Goal: Information Seeking & Learning: Compare options

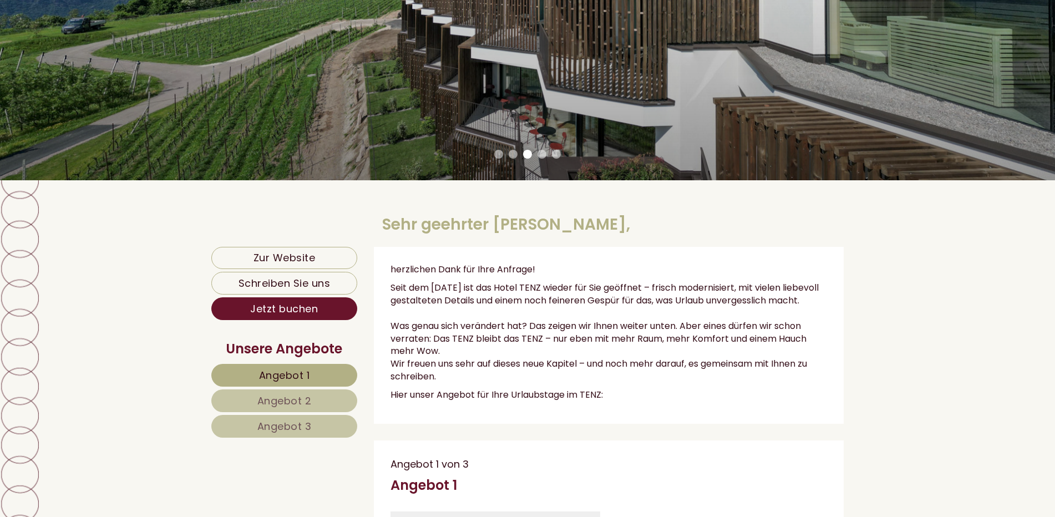
scroll to position [333, 0]
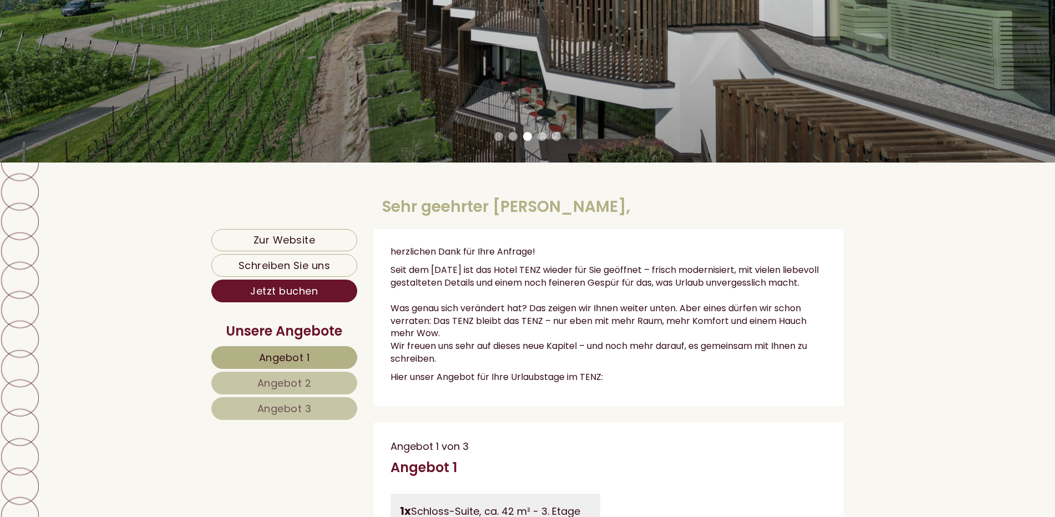
click at [306, 348] on link "Angebot 1" at bounding box center [284, 357] width 146 height 23
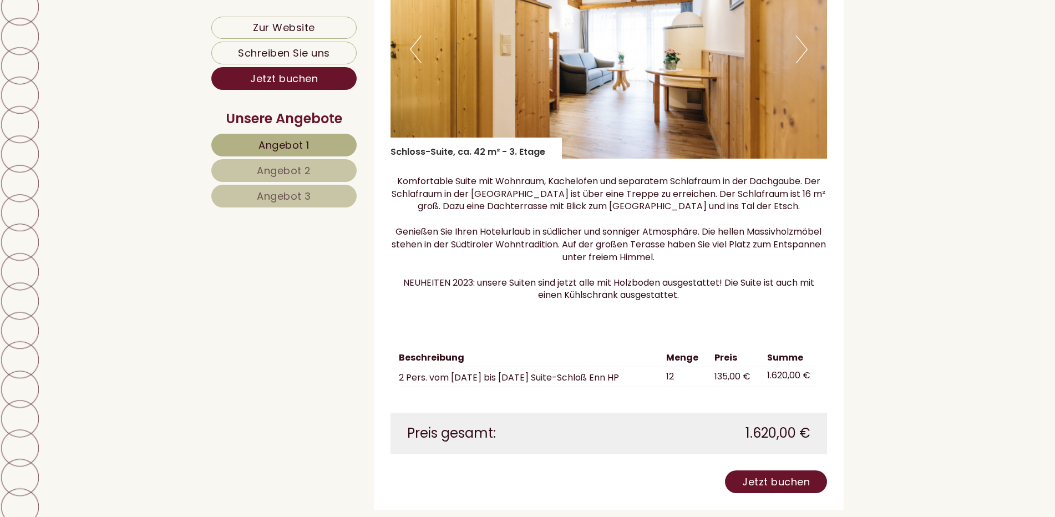
scroll to position [990, 0]
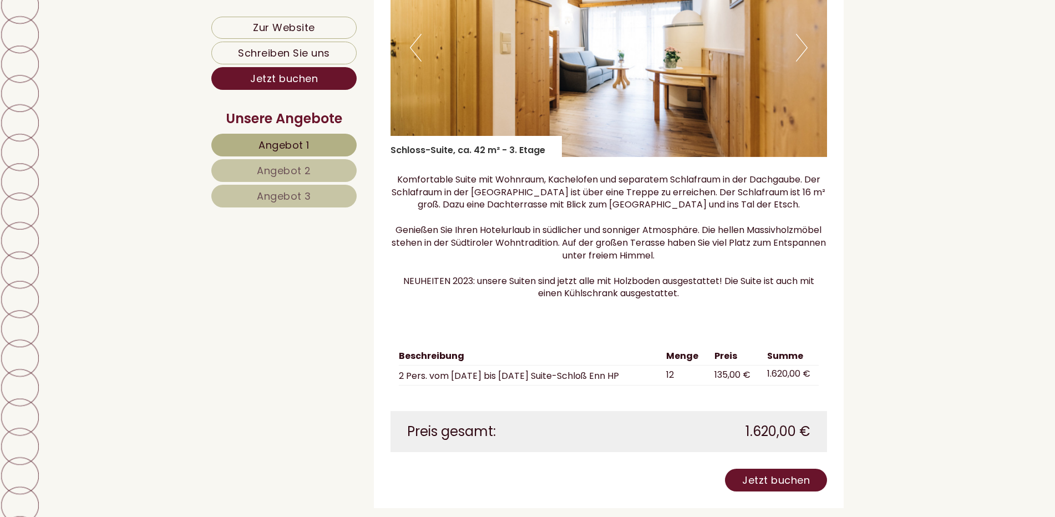
click at [288, 164] on span "Angebot 2" at bounding box center [284, 171] width 54 height 14
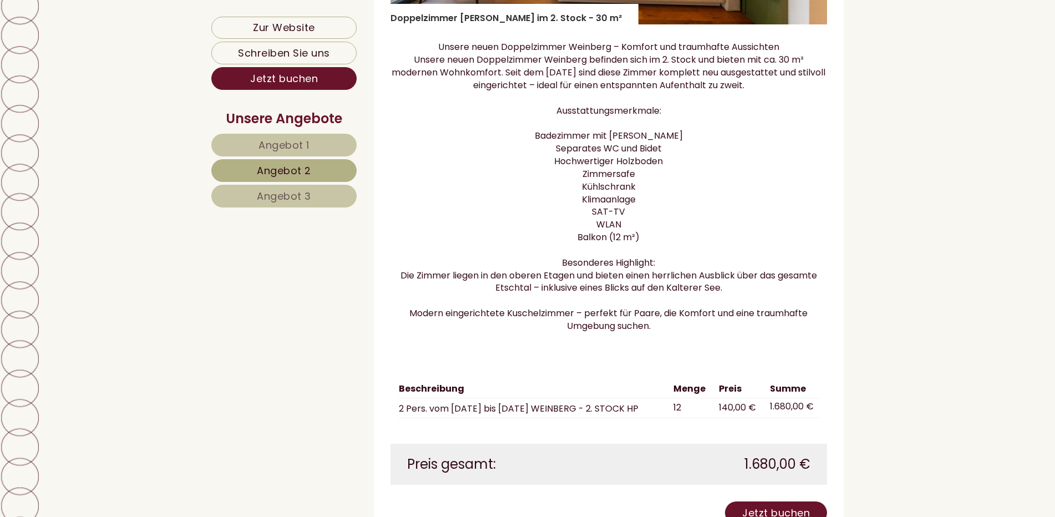
scroll to position [1156, 0]
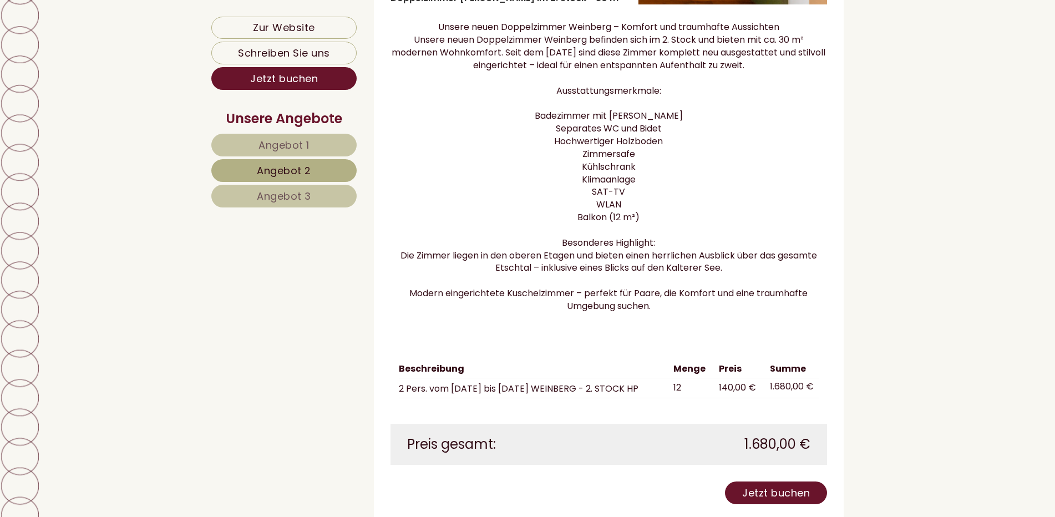
click at [276, 197] on span "Angebot 3" at bounding box center [284, 196] width 54 height 14
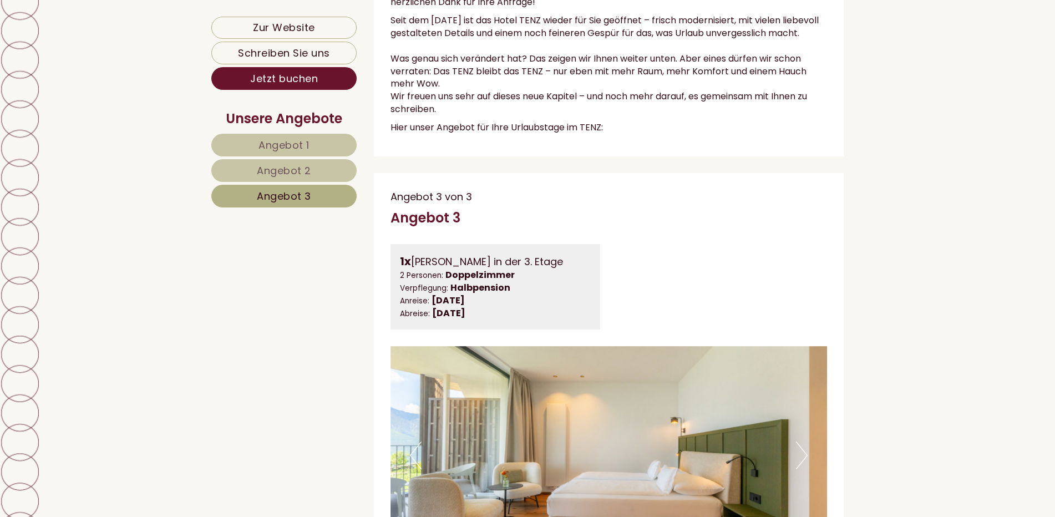
scroll to position [546, 0]
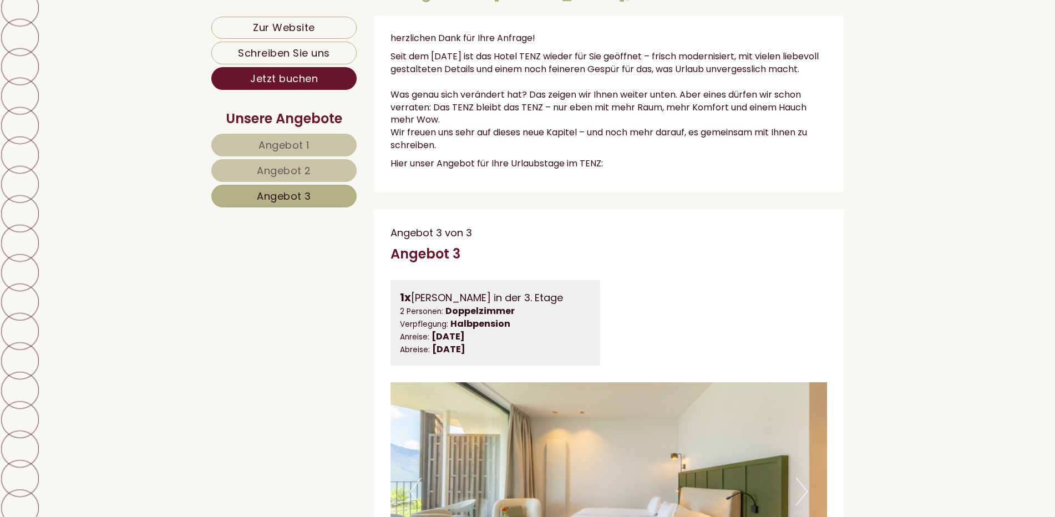
click at [283, 145] on span "Angebot 1" at bounding box center [283, 145] width 51 height 14
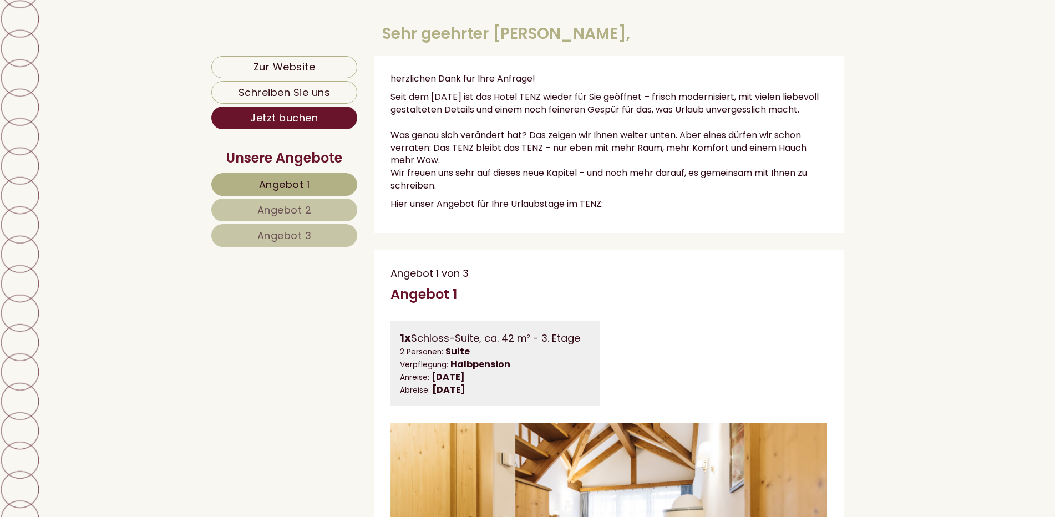
scroll to position [491, 0]
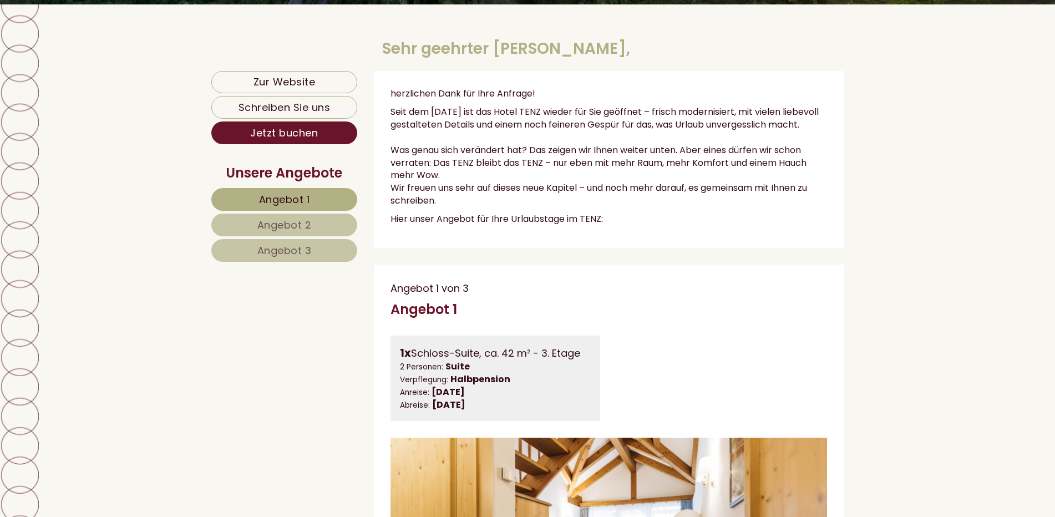
click at [257, 215] on link "Angebot 2" at bounding box center [284, 224] width 146 height 23
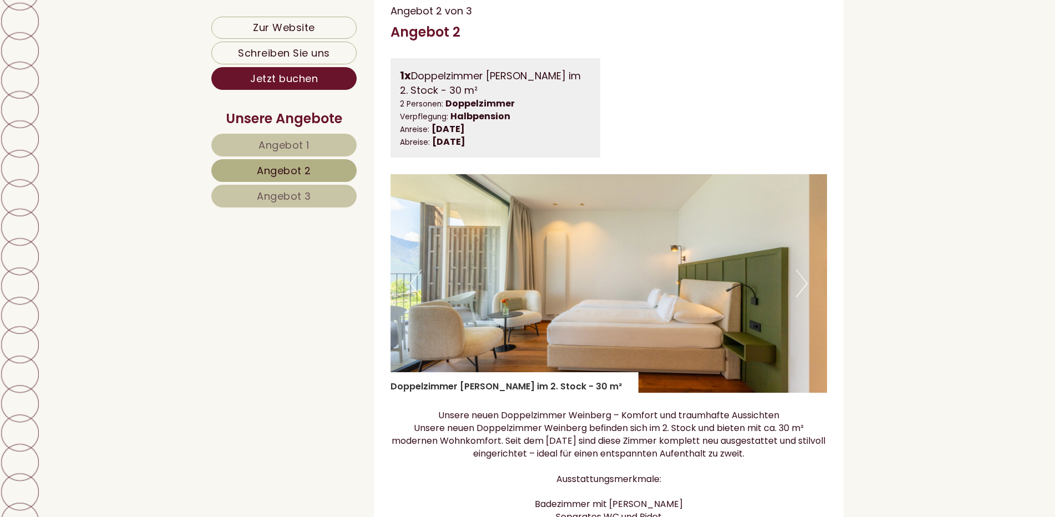
click at [258, 205] on link "Angebot 3" at bounding box center [283, 196] width 145 height 23
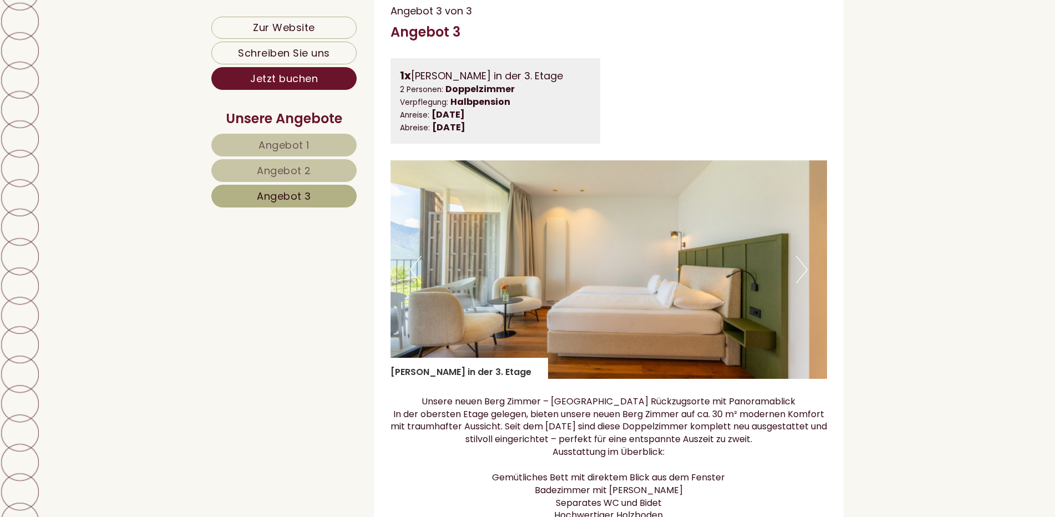
click at [262, 141] on span "Angebot 1" at bounding box center [283, 145] width 51 height 14
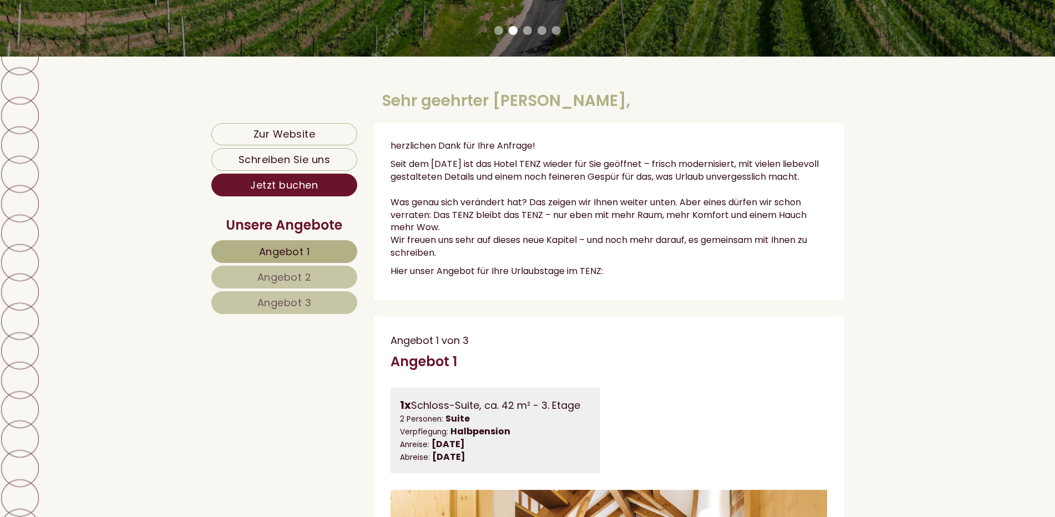
scroll to position [435, 0]
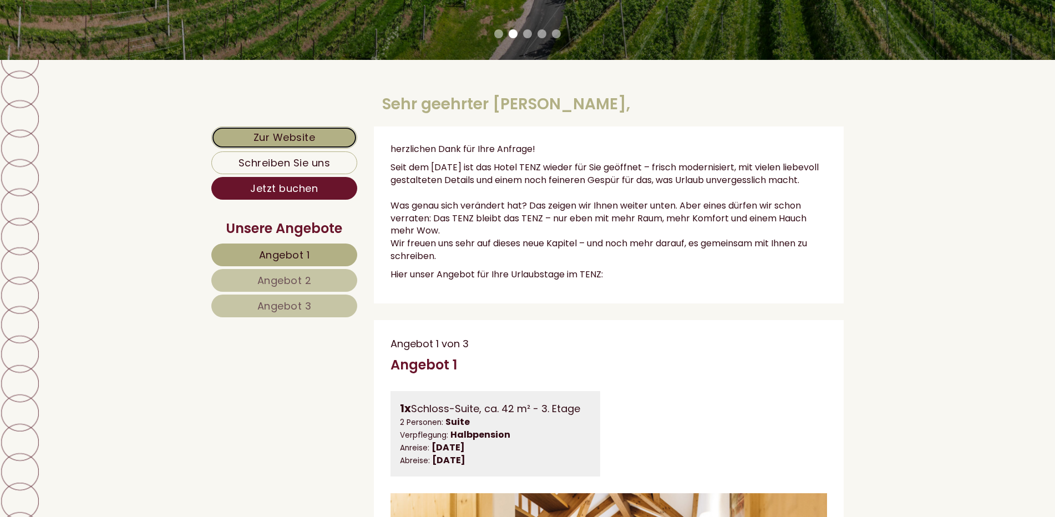
click at [278, 139] on link "Zur Website" at bounding box center [284, 137] width 146 height 22
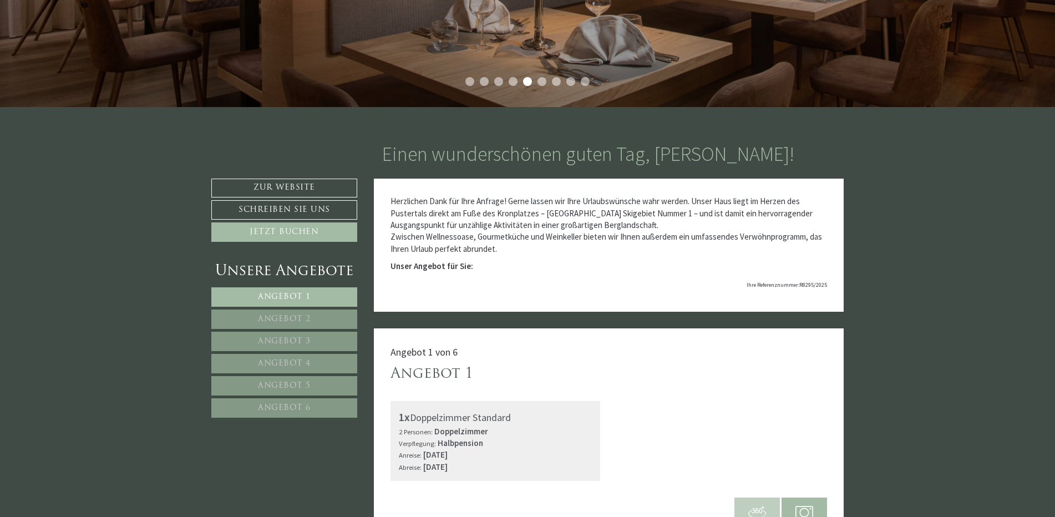
scroll to position [444, 0]
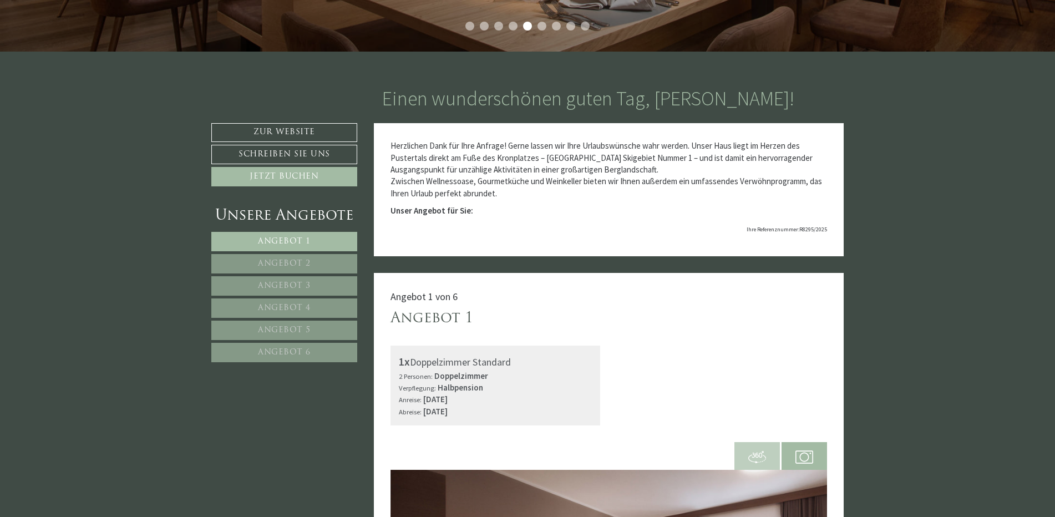
click at [280, 239] on span "Angebot 1" at bounding box center [284, 241] width 53 height 8
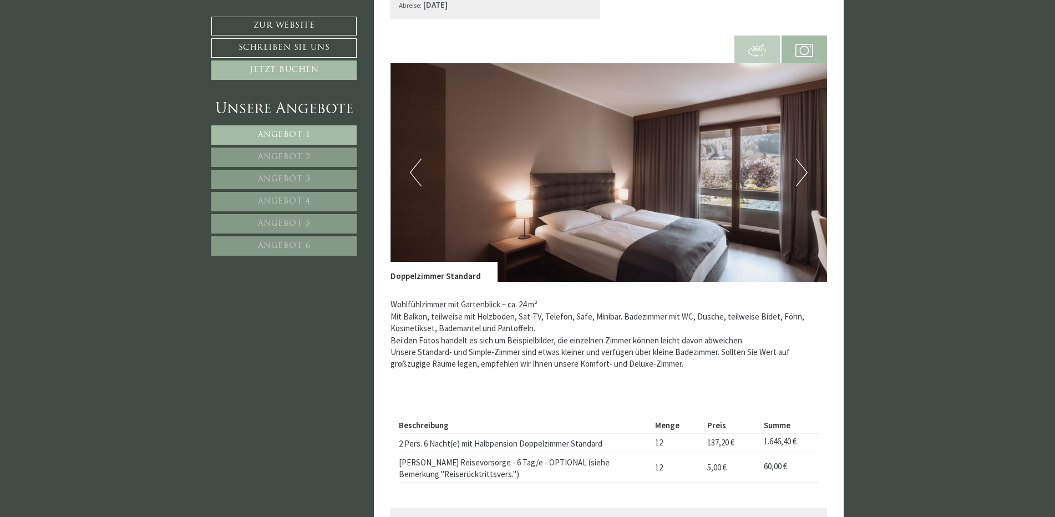
scroll to position [883, 0]
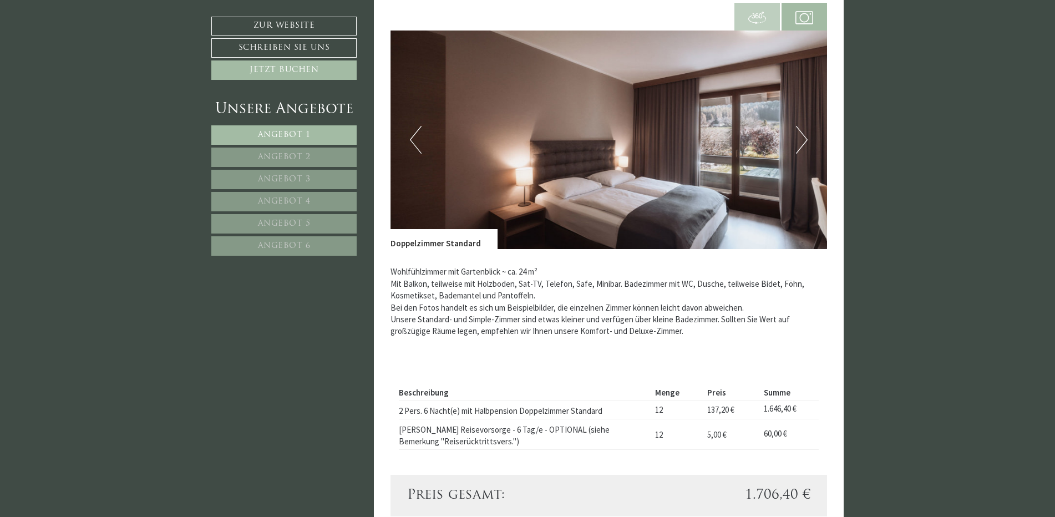
click at [293, 151] on link "Angebot 2" at bounding box center [283, 156] width 145 height 19
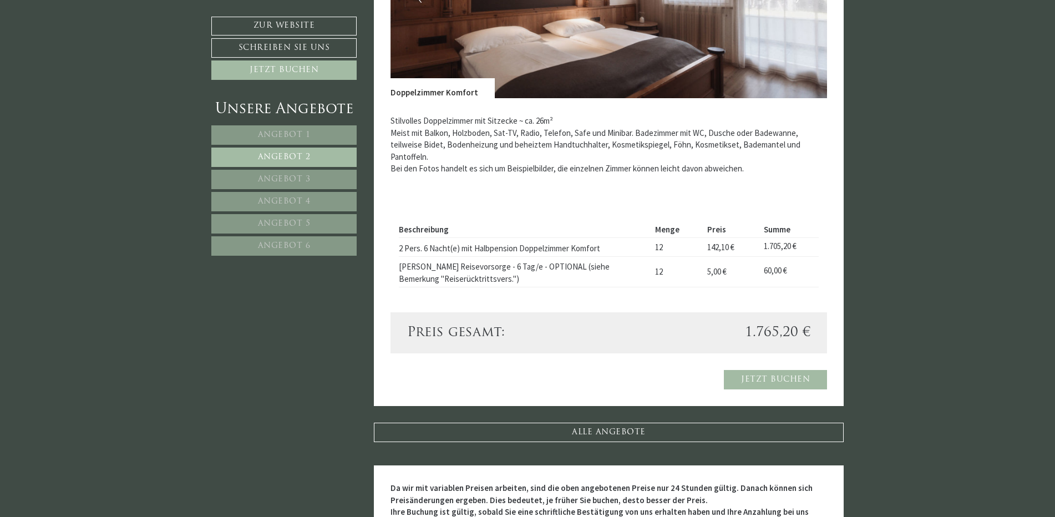
scroll to position [1049, 0]
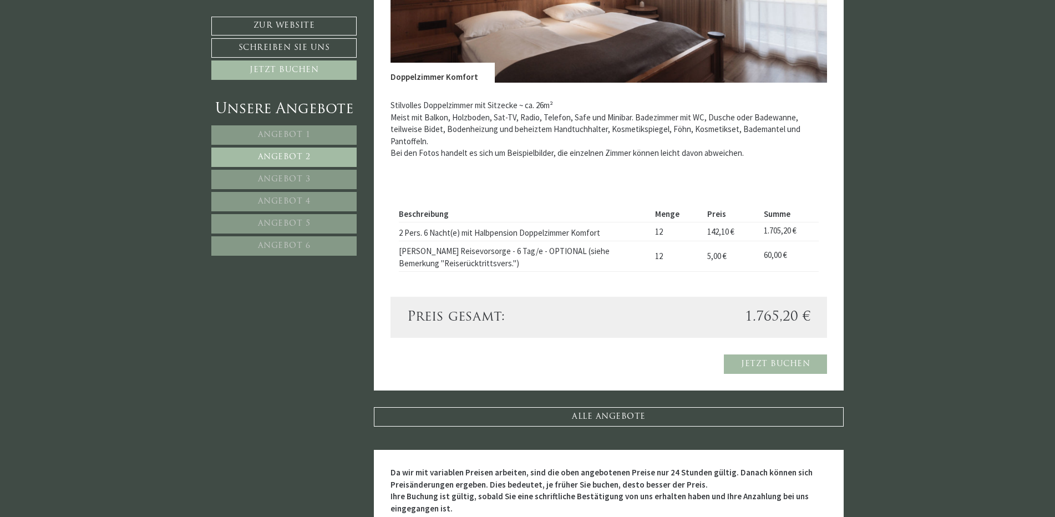
click at [303, 174] on link "Angebot 3" at bounding box center [283, 179] width 145 height 19
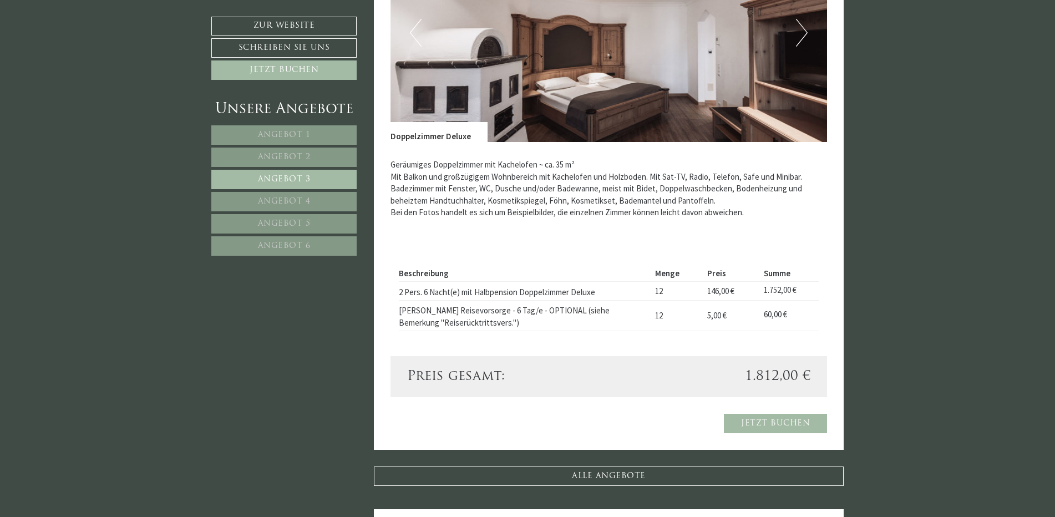
scroll to position [994, 0]
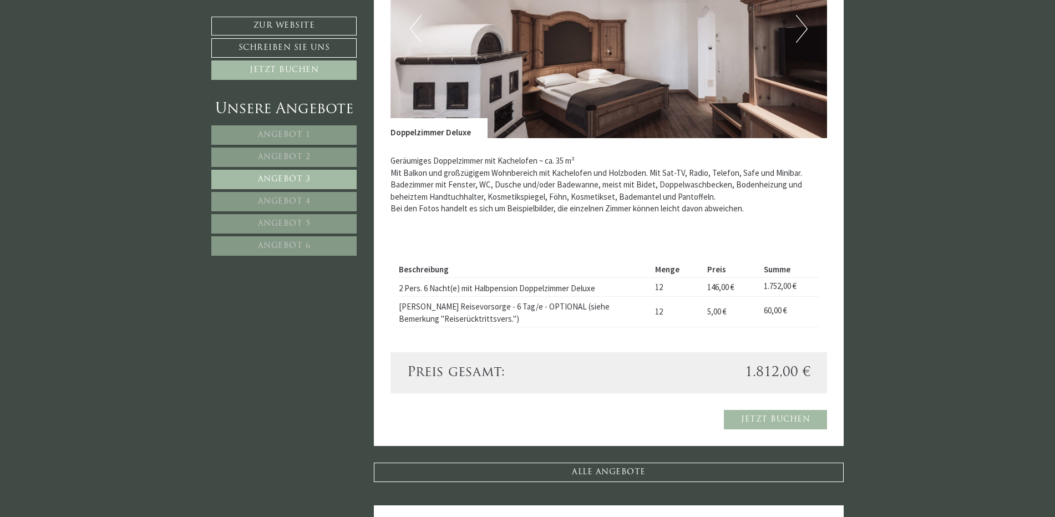
click at [300, 201] on span "Angebot 4" at bounding box center [284, 201] width 53 height 8
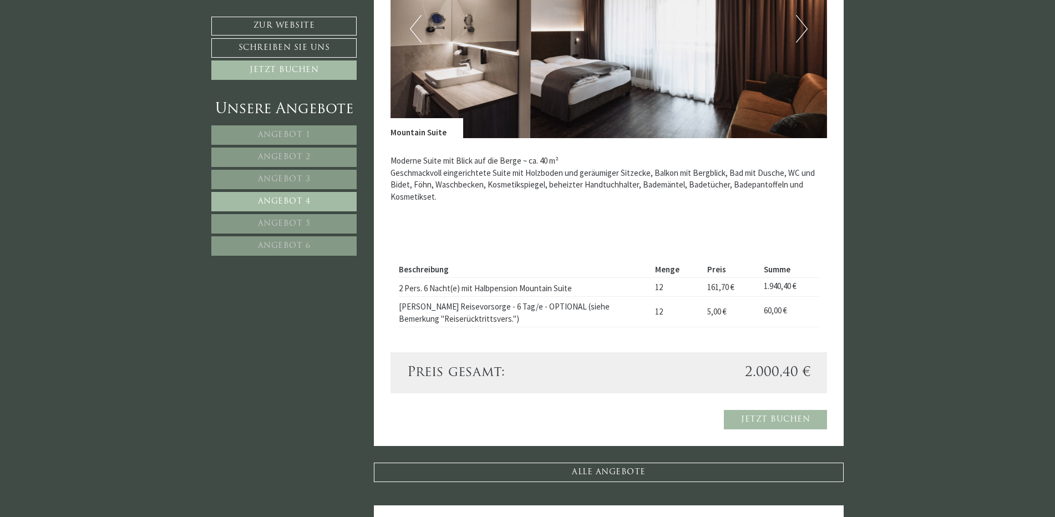
scroll to position [1049, 0]
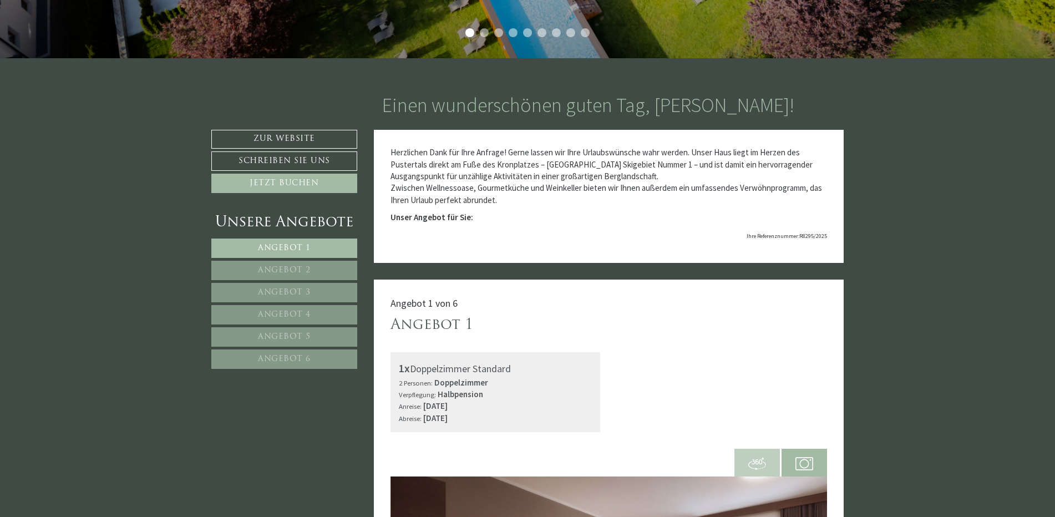
scroll to position [444, 0]
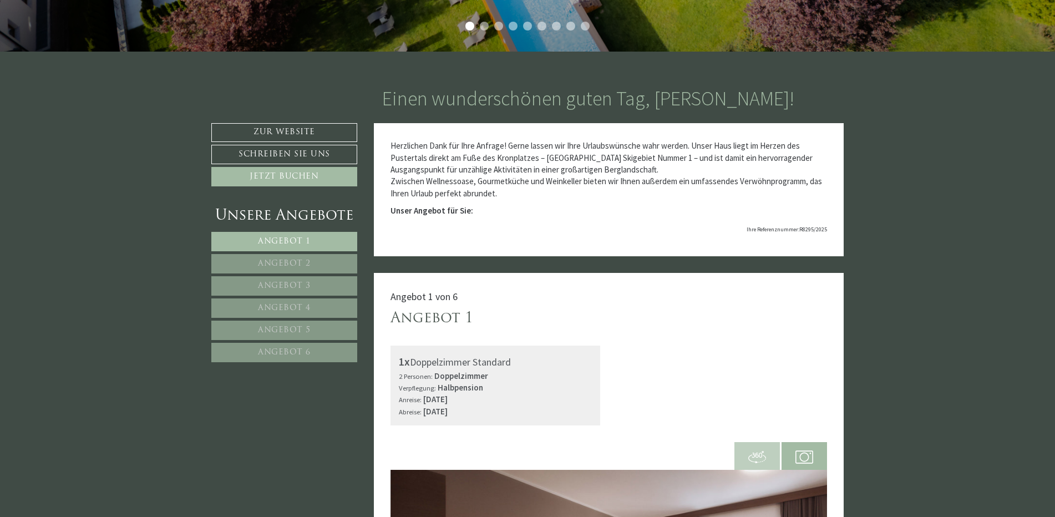
click at [323, 236] on link "Angebot 1" at bounding box center [284, 241] width 146 height 19
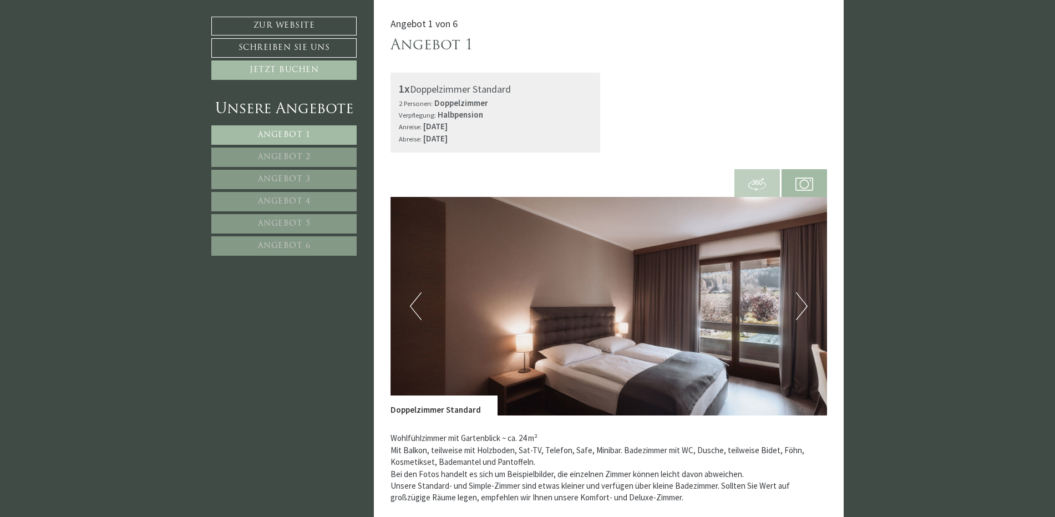
scroll to position [938, 0]
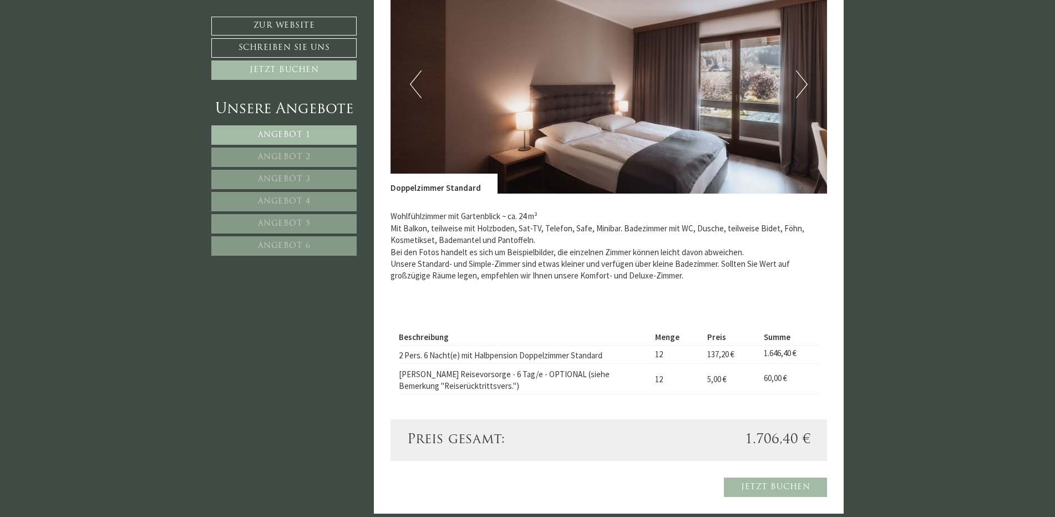
click at [265, 153] on span "Angebot 2" at bounding box center [284, 157] width 53 height 8
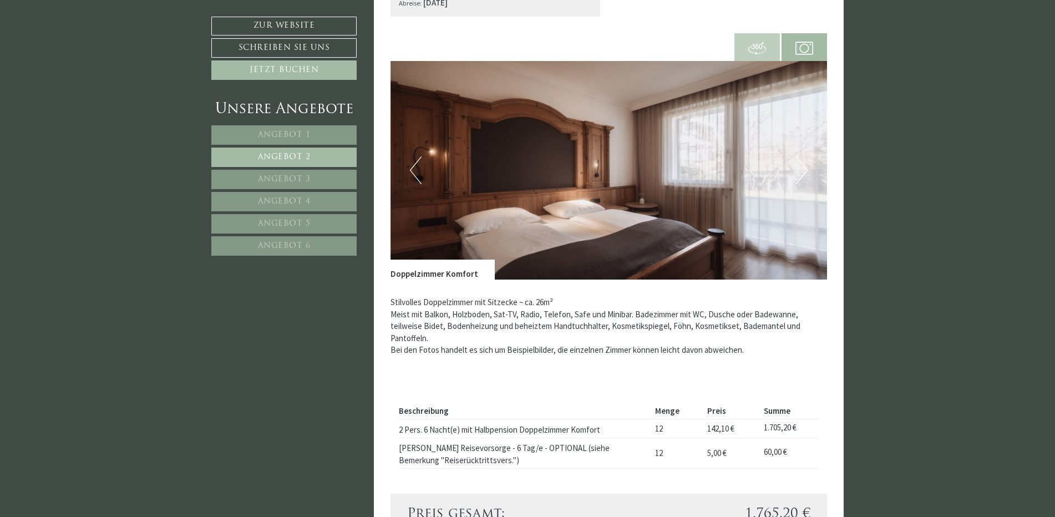
scroll to position [661, 0]
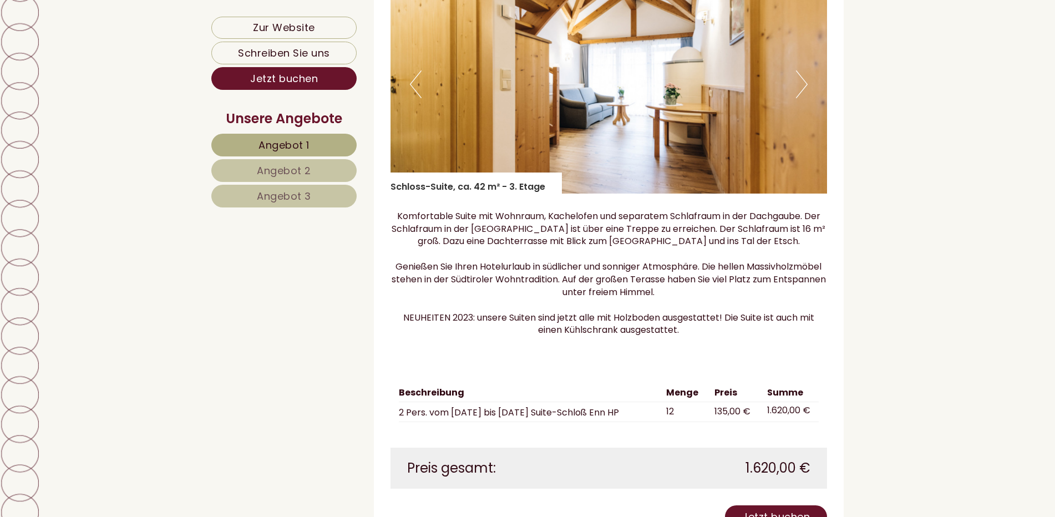
scroll to position [998, 0]
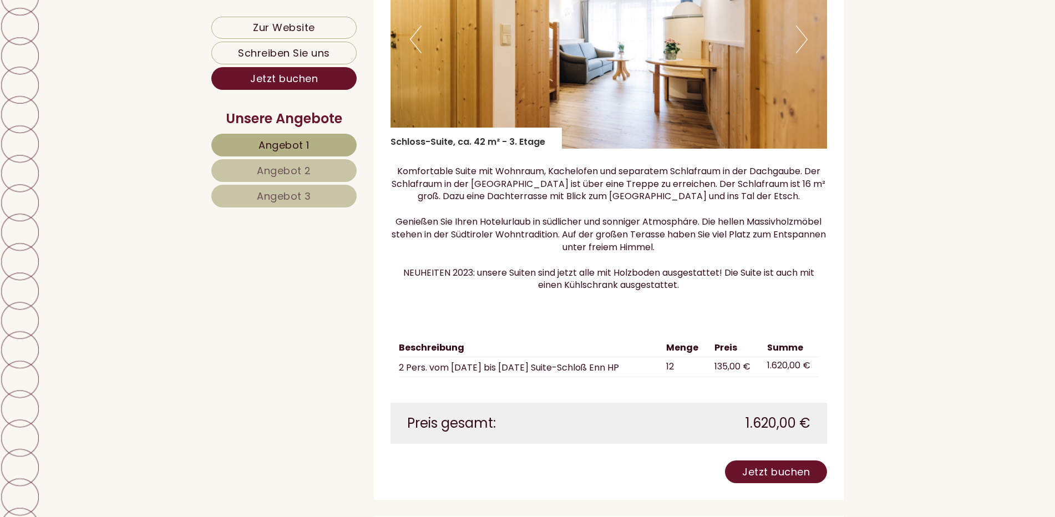
click at [313, 163] on link "Angebot 2" at bounding box center [283, 170] width 145 height 23
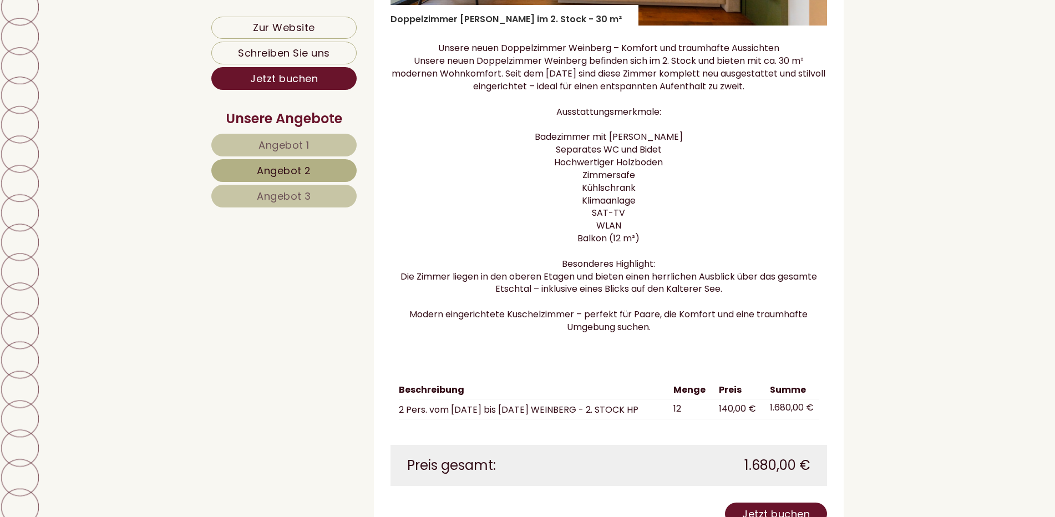
scroll to position [1212, 0]
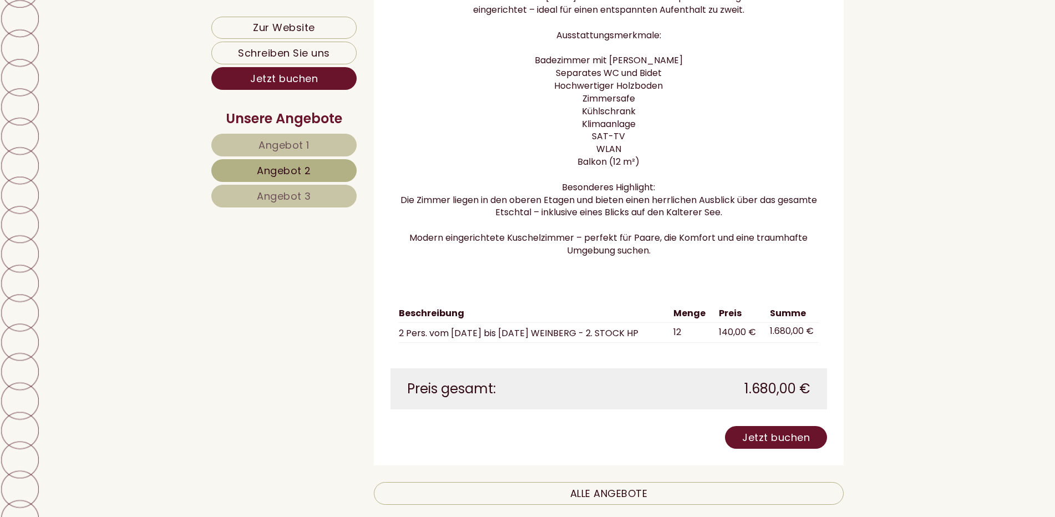
click at [293, 138] on span "Angebot 1" at bounding box center [283, 145] width 51 height 14
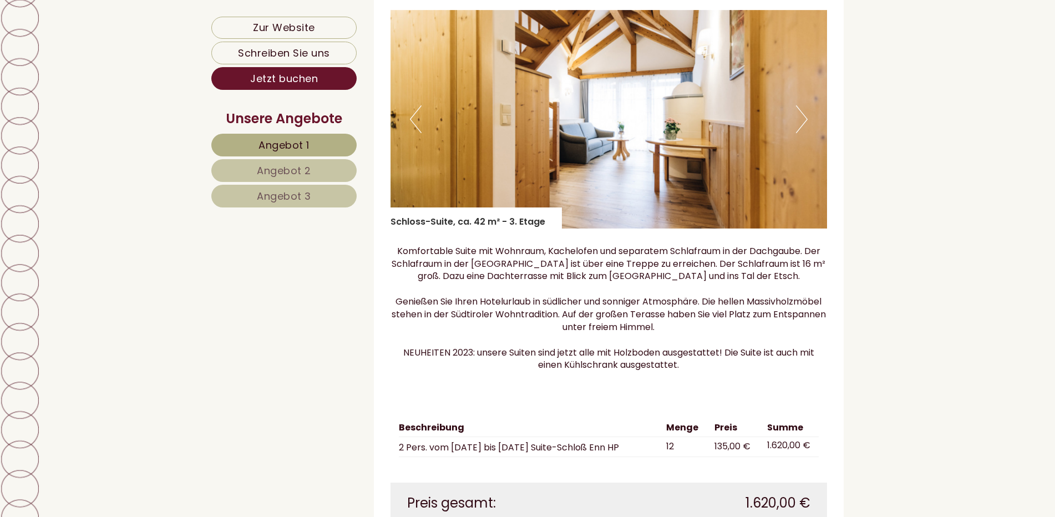
scroll to position [934, 0]
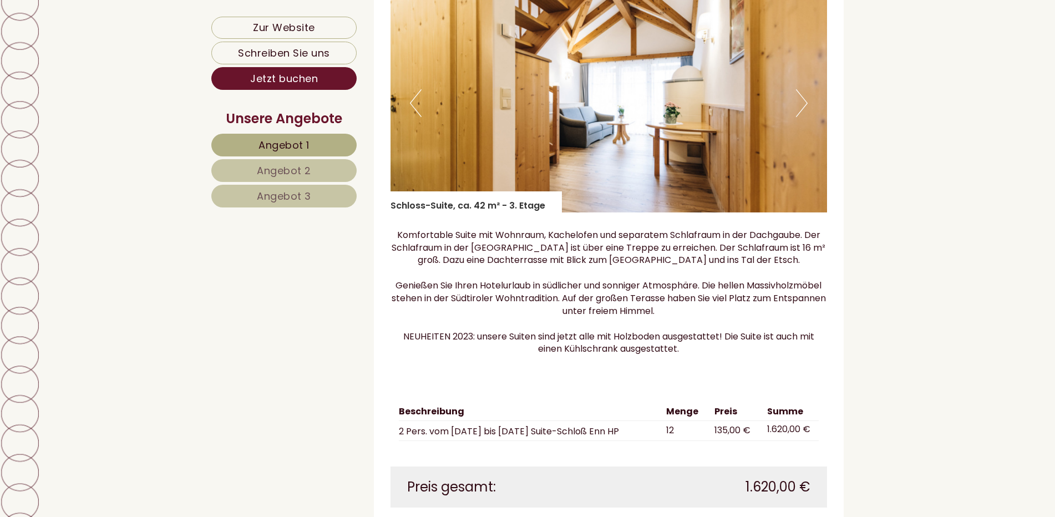
click at [278, 168] on span "Angebot 2" at bounding box center [284, 171] width 54 height 14
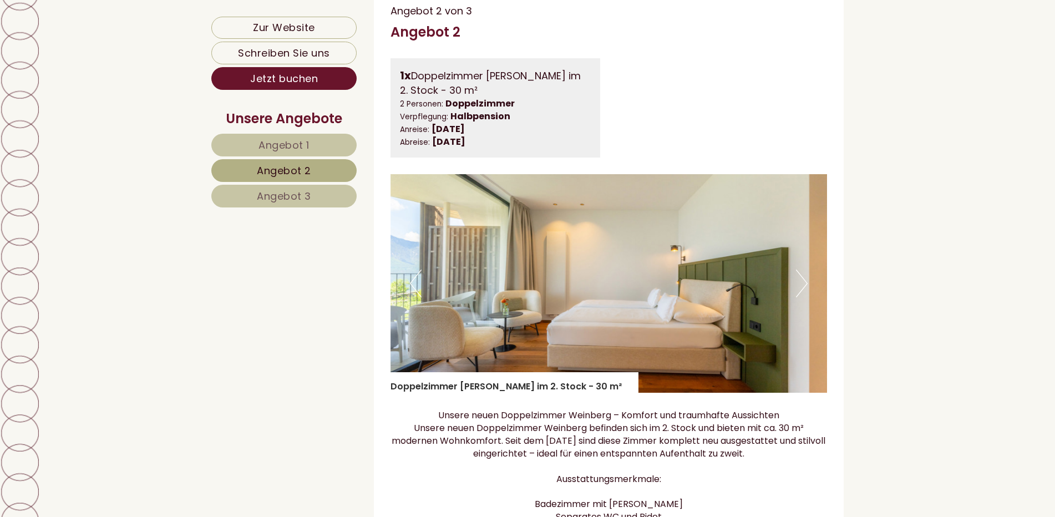
click at [275, 191] on span "Angebot 3" at bounding box center [284, 196] width 54 height 14
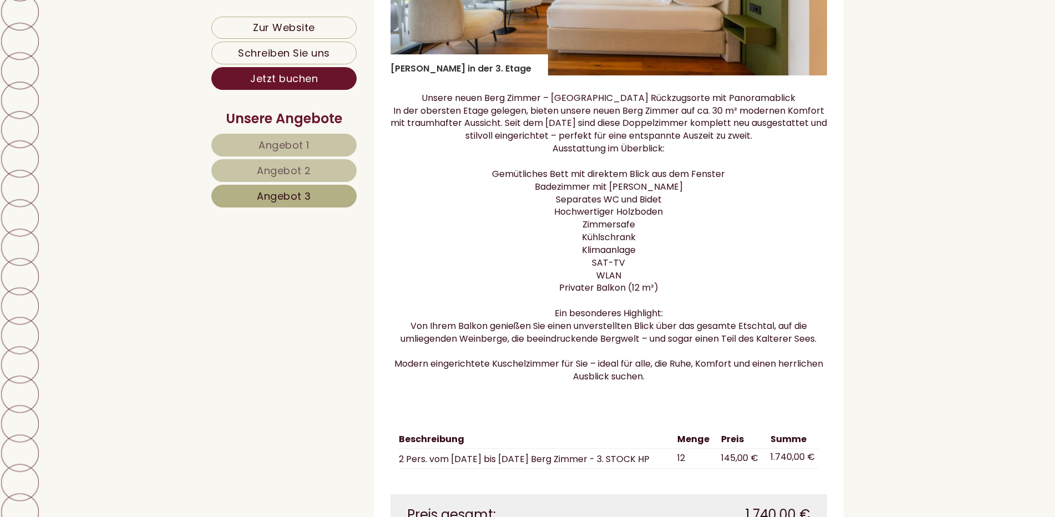
scroll to position [1101, 0]
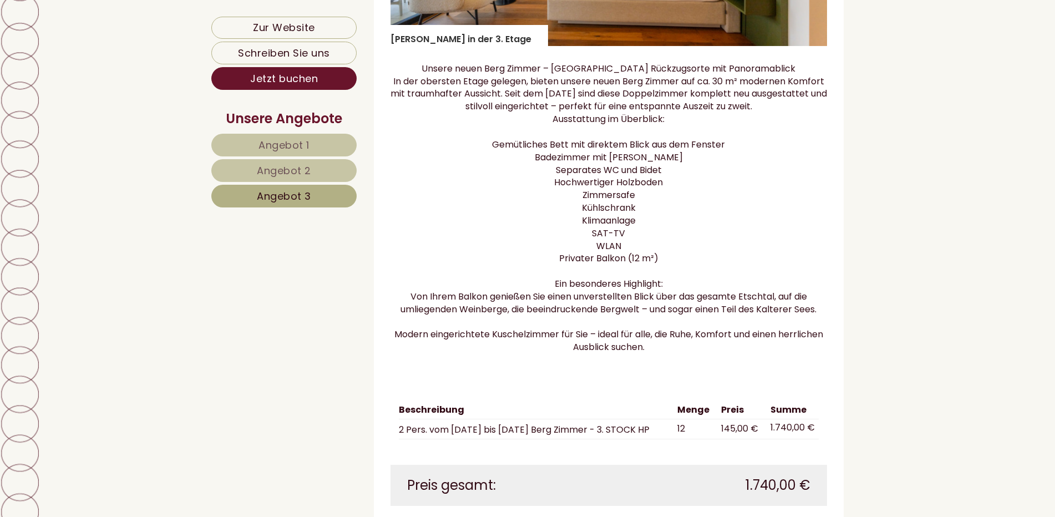
click at [302, 136] on link "Angebot 1" at bounding box center [283, 145] width 145 height 23
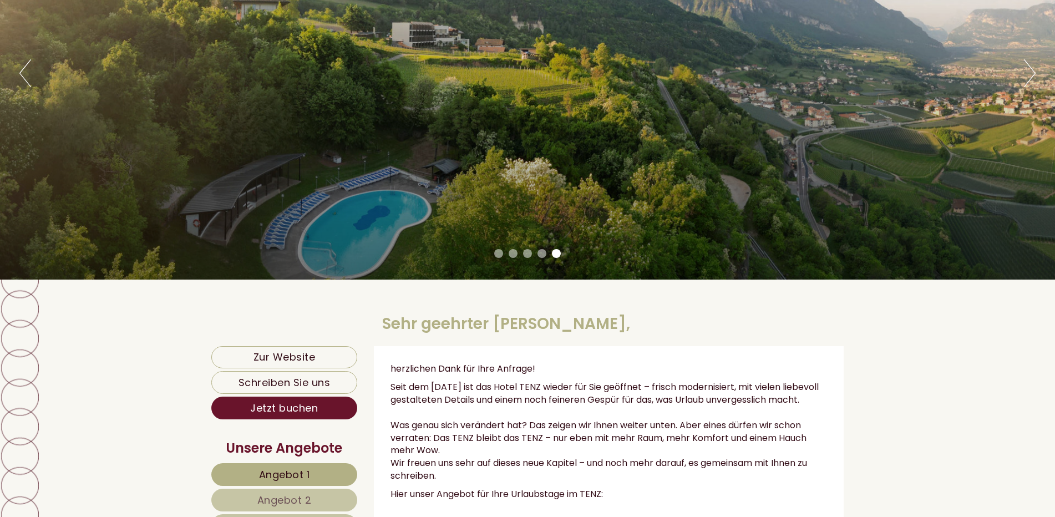
scroll to position [213, 0]
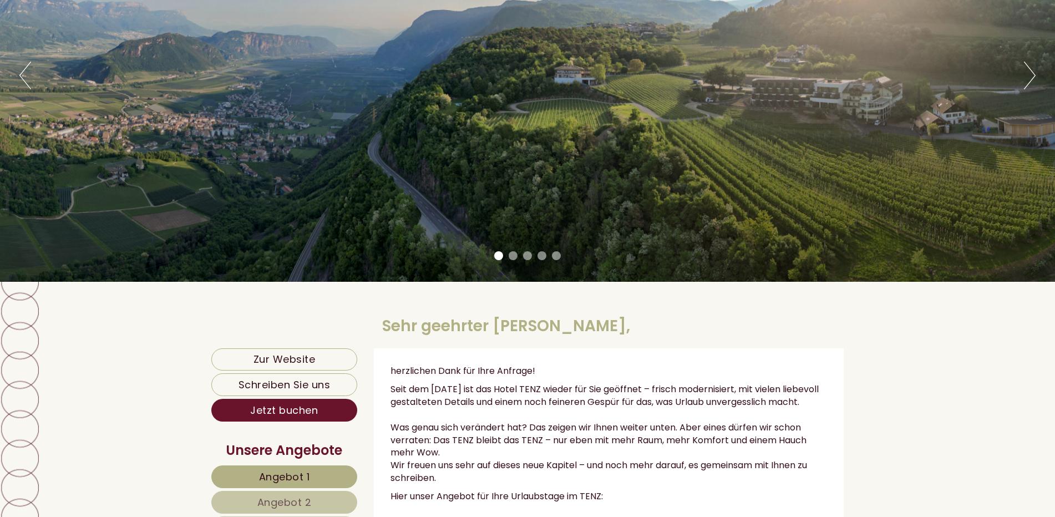
click at [1024, 74] on button "Next" at bounding box center [1030, 76] width 12 height 28
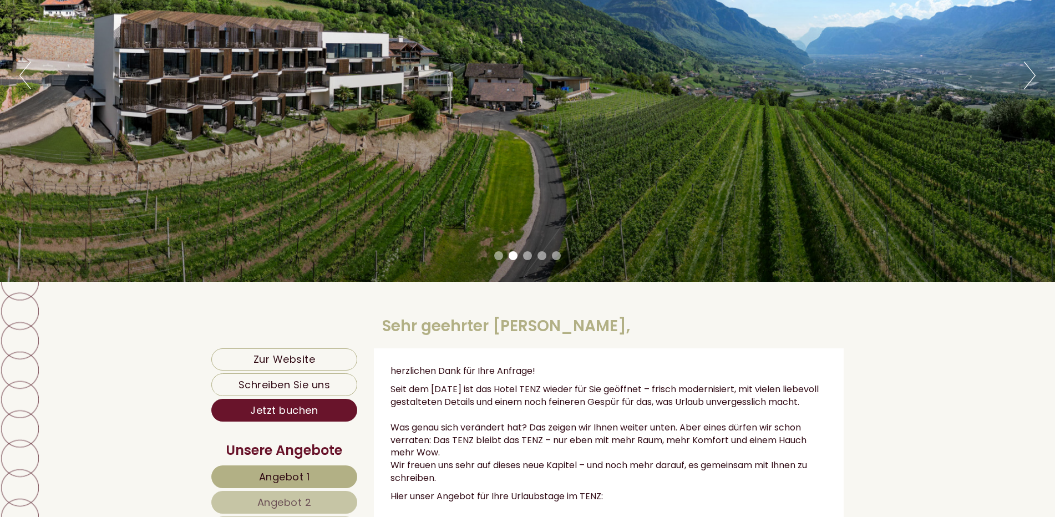
click at [1024, 75] on button "Next" at bounding box center [1030, 76] width 12 height 28
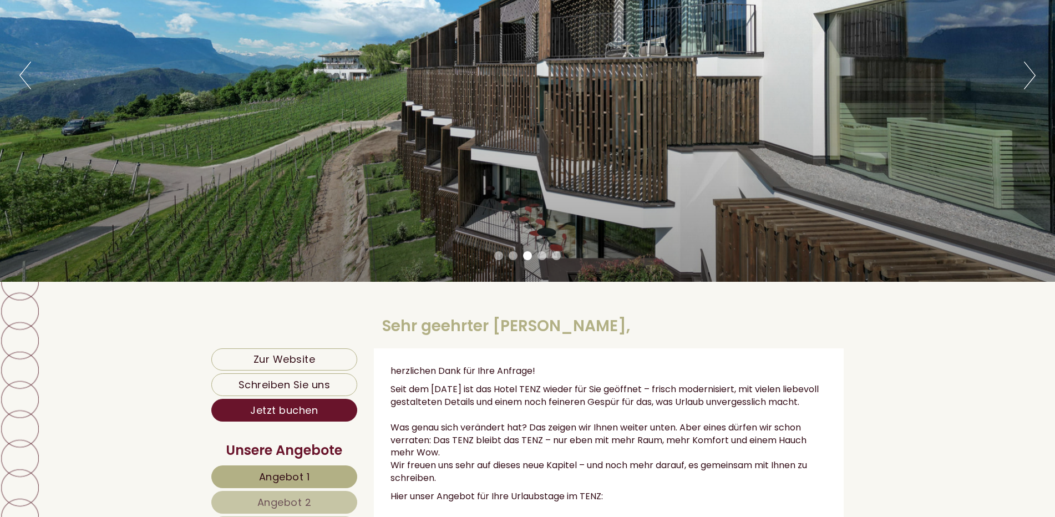
click at [1022, 77] on div "Previous Next 1 2 3 4 5" at bounding box center [527, 76] width 1055 height 412
click at [1030, 75] on button "Next" at bounding box center [1030, 76] width 12 height 28
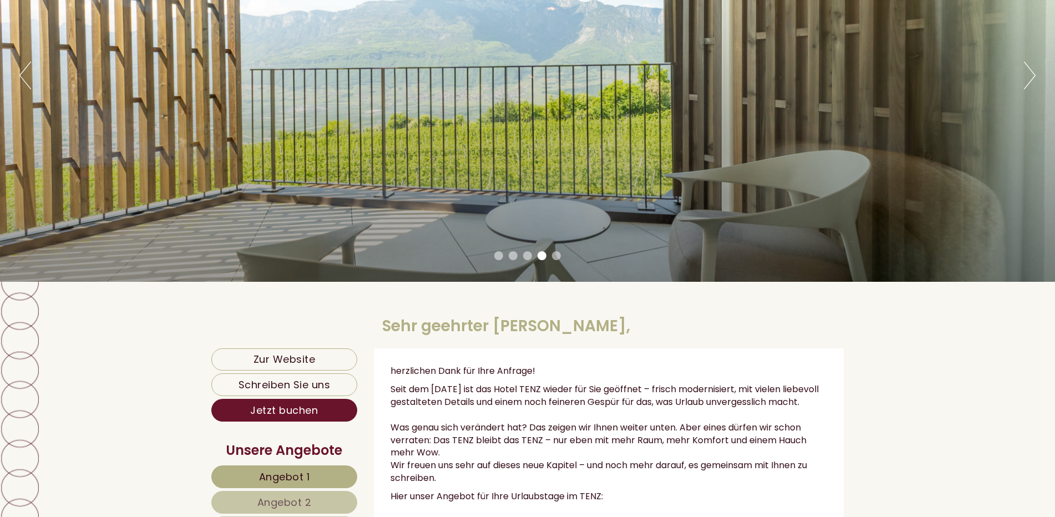
click at [1030, 75] on button "Next" at bounding box center [1030, 76] width 12 height 28
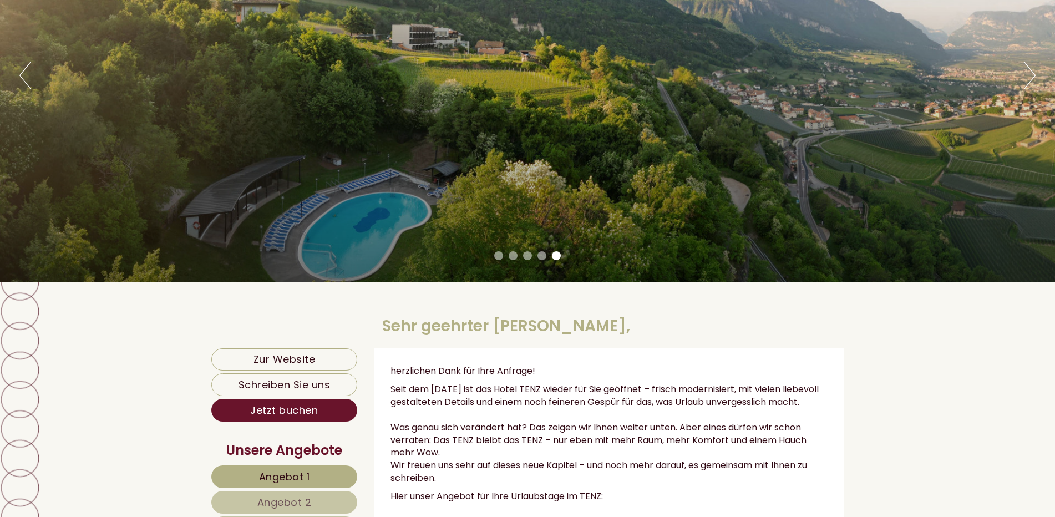
click at [1030, 75] on button "Next" at bounding box center [1030, 76] width 12 height 28
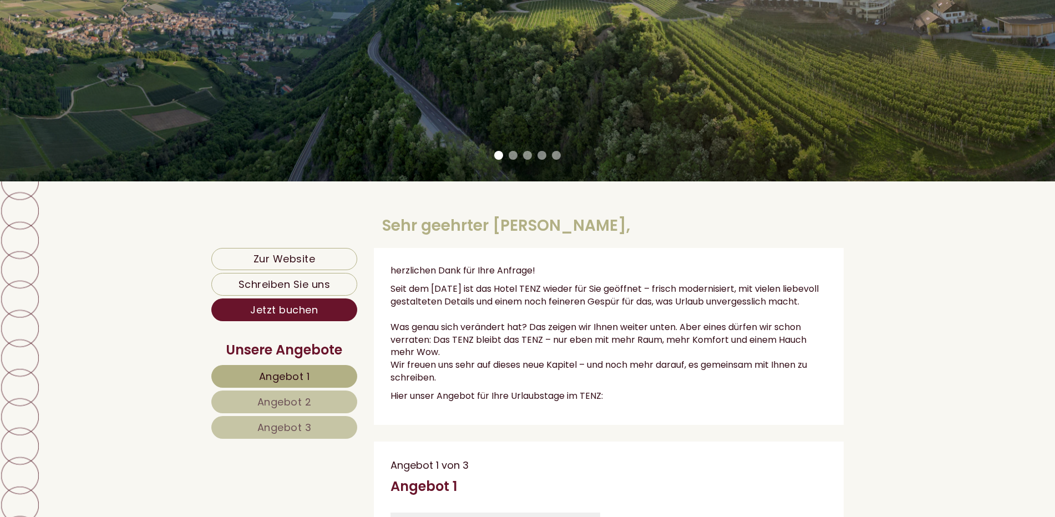
scroll to position [333, 0]
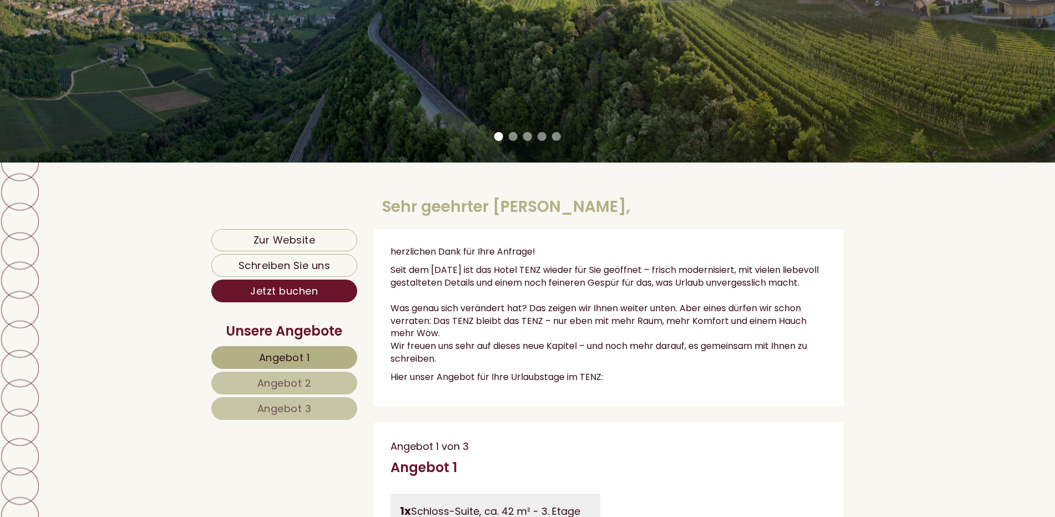
click at [253, 357] on link "Angebot 1" at bounding box center [284, 357] width 146 height 23
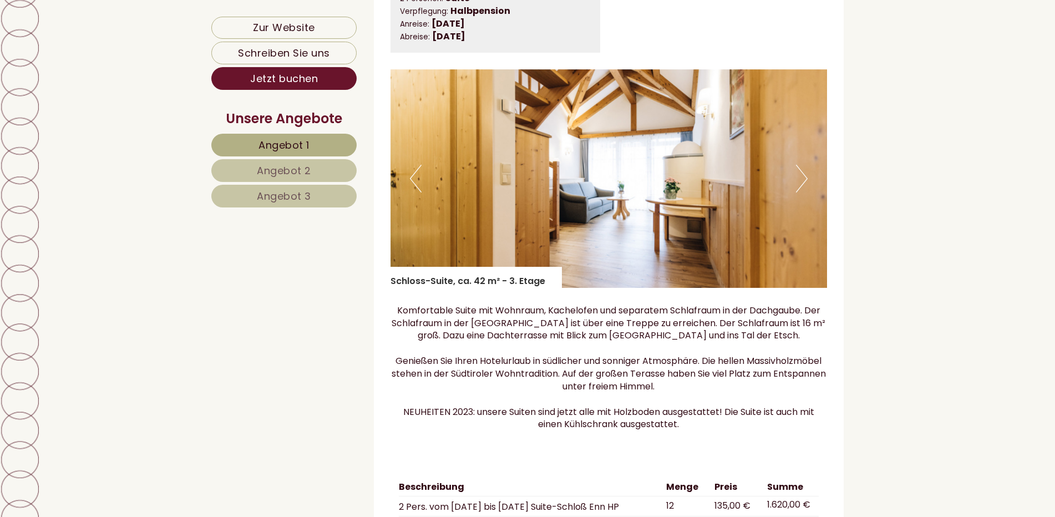
scroll to position [934, 0]
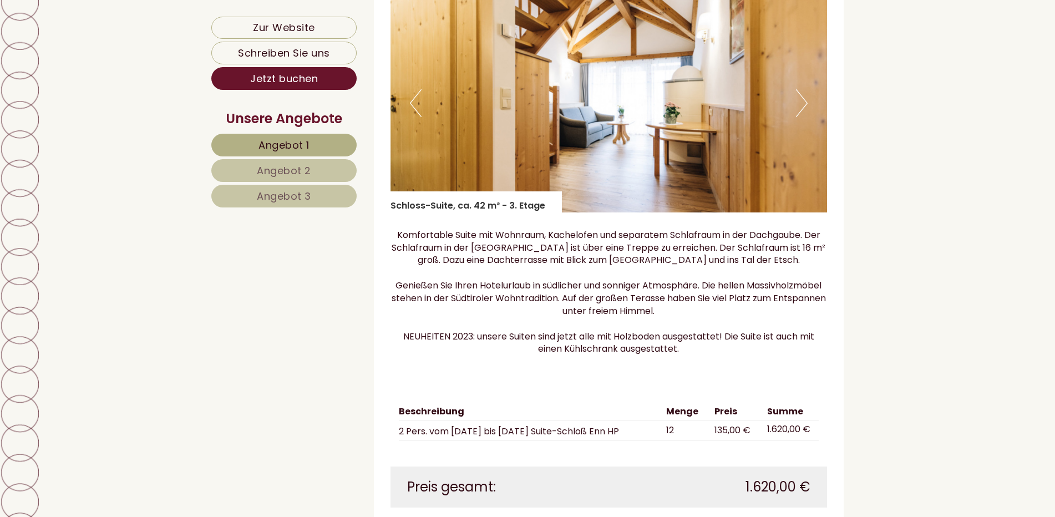
click at [283, 168] on span "Angebot 2" at bounding box center [284, 171] width 54 height 14
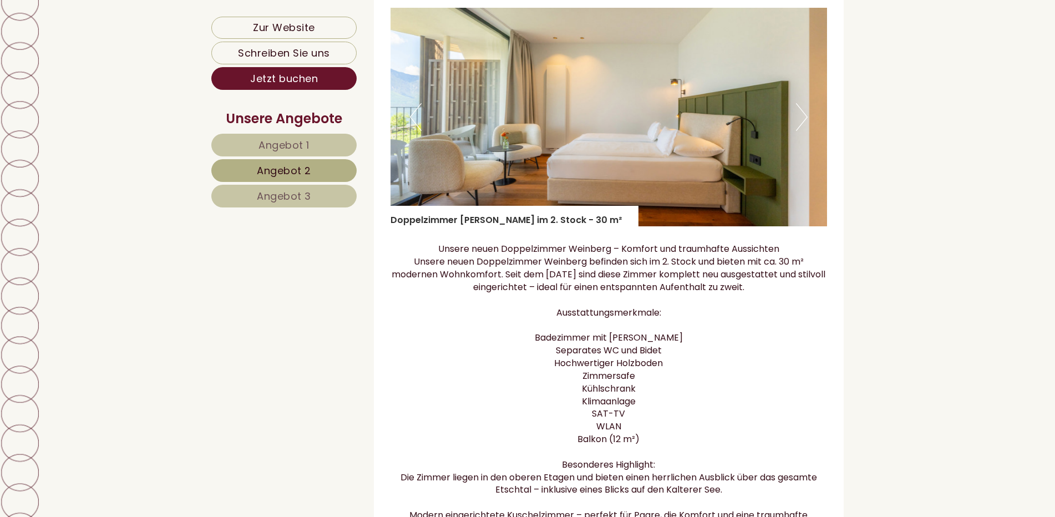
click at [285, 150] on span "Angebot 1" at bounding box center [283, 145] width 51 height 14
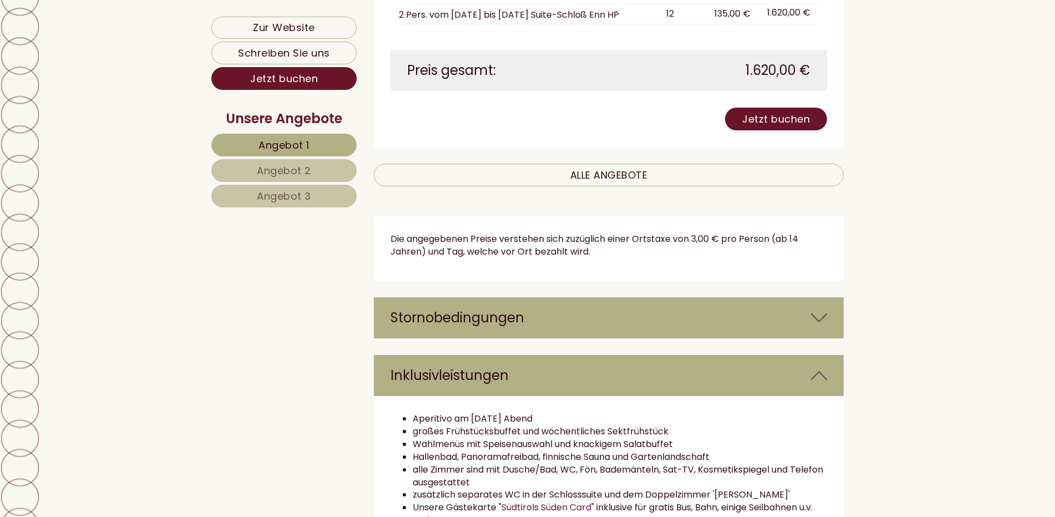
scroll to position [1378, 0]
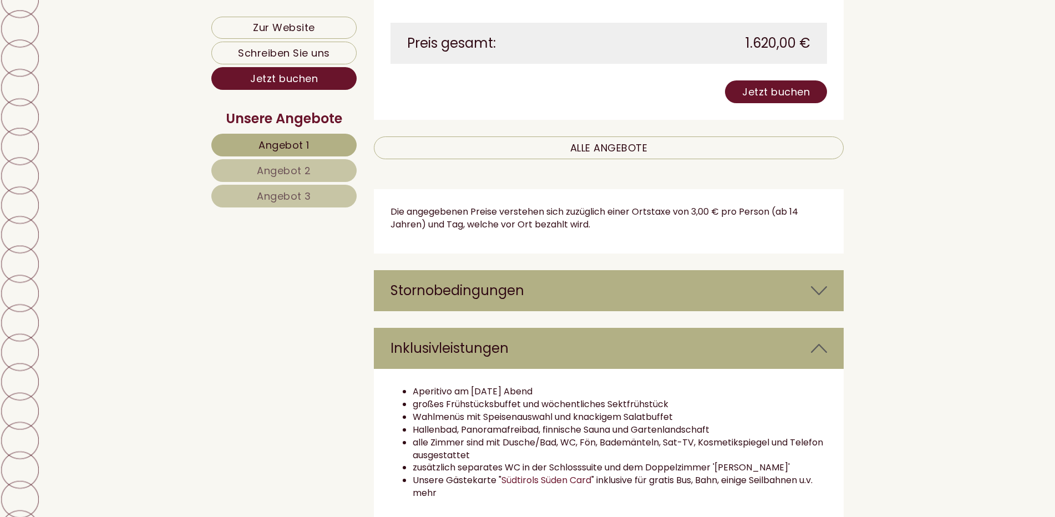
click at [826, 297] on icon at bounding box center [819, 290] width 16 height 19
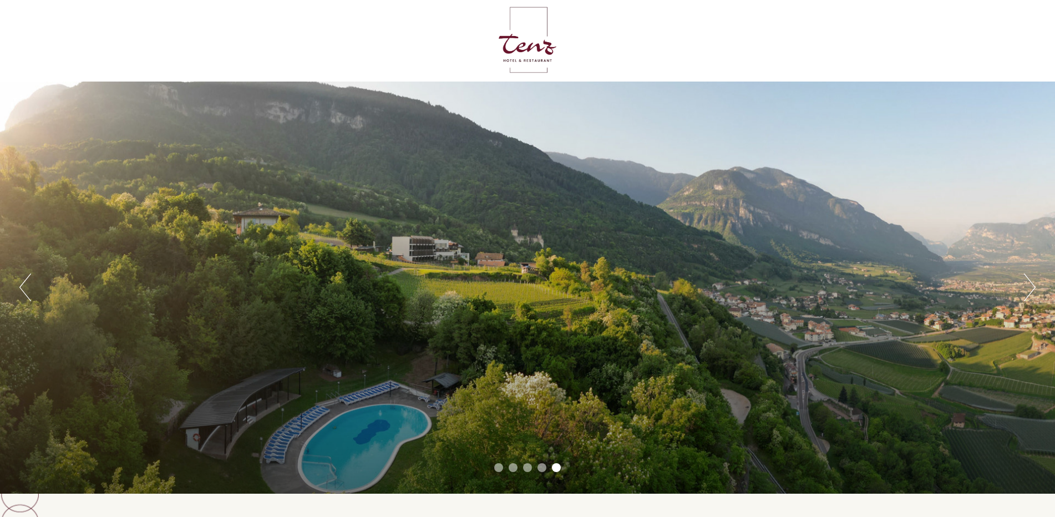
scroll to position [0, 0]
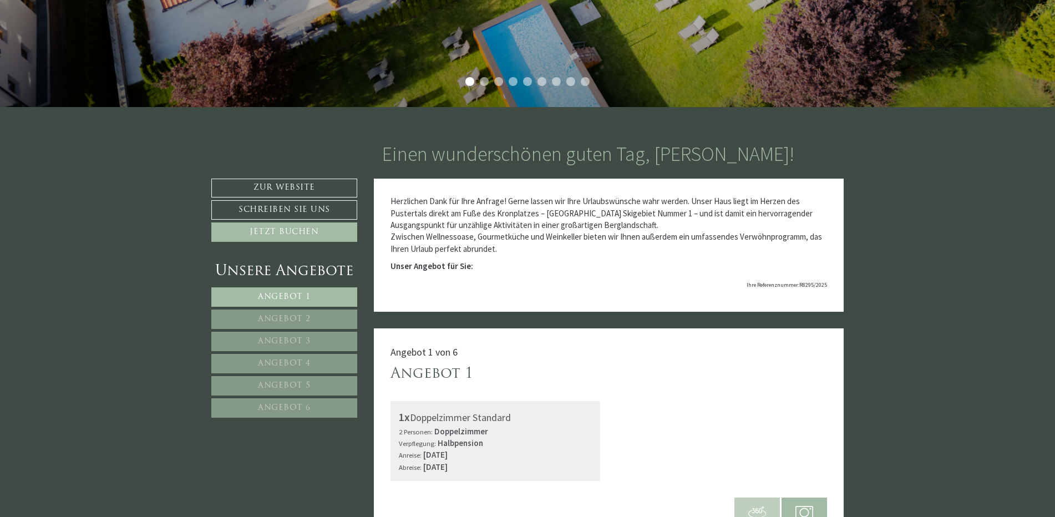
scroll to position [444, 0]
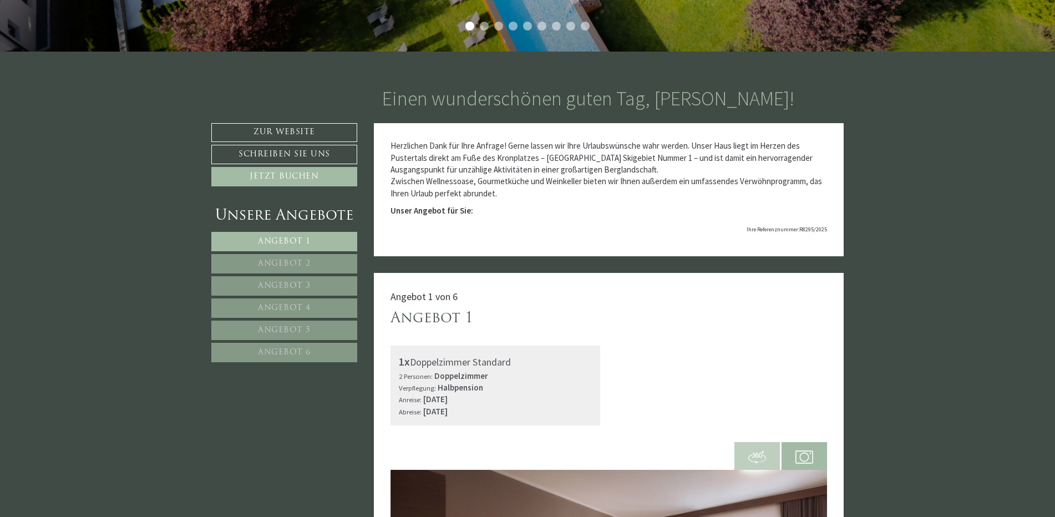
click at [309, 246] on span "Angebot 1" at bounding box center [284, 241] width 53 height 8
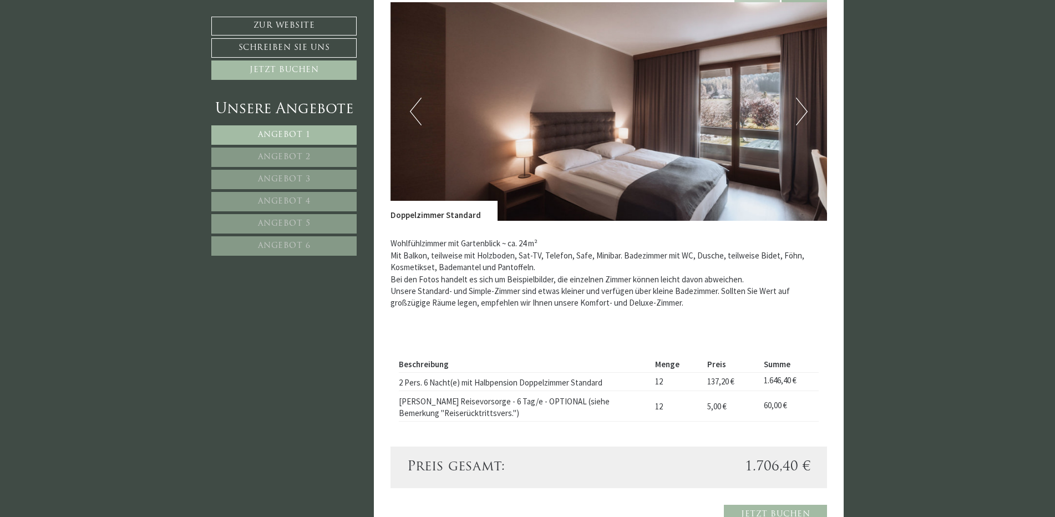
scroll to position [938, 0]
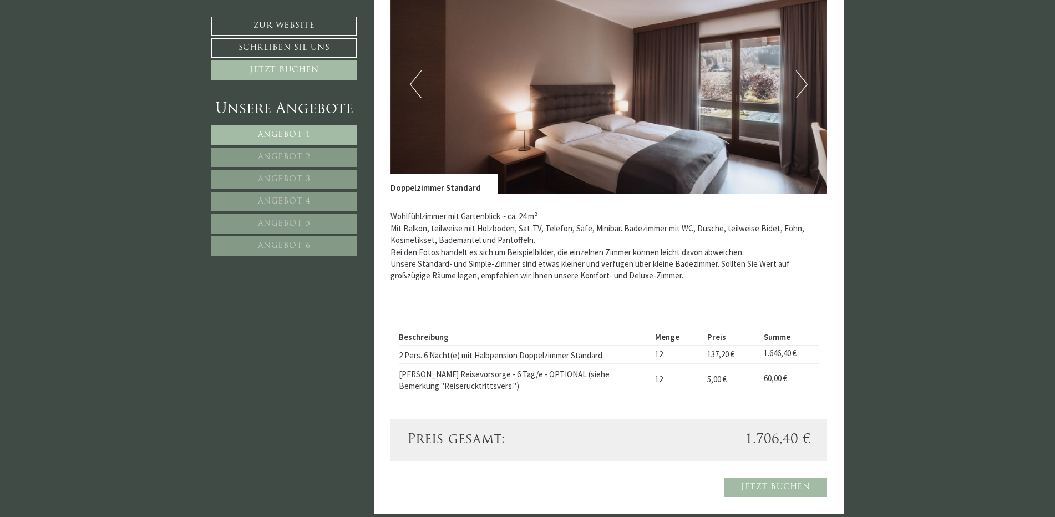
click at [268, 156] on span "Angebot 2" at bounding box center [284, 157] width 53 height 8
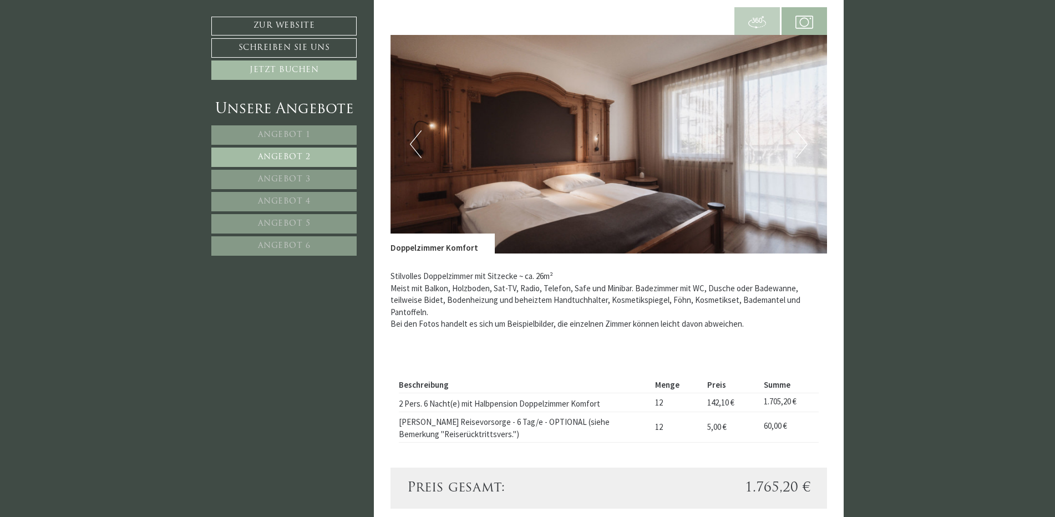
scroll to position [883, 0]
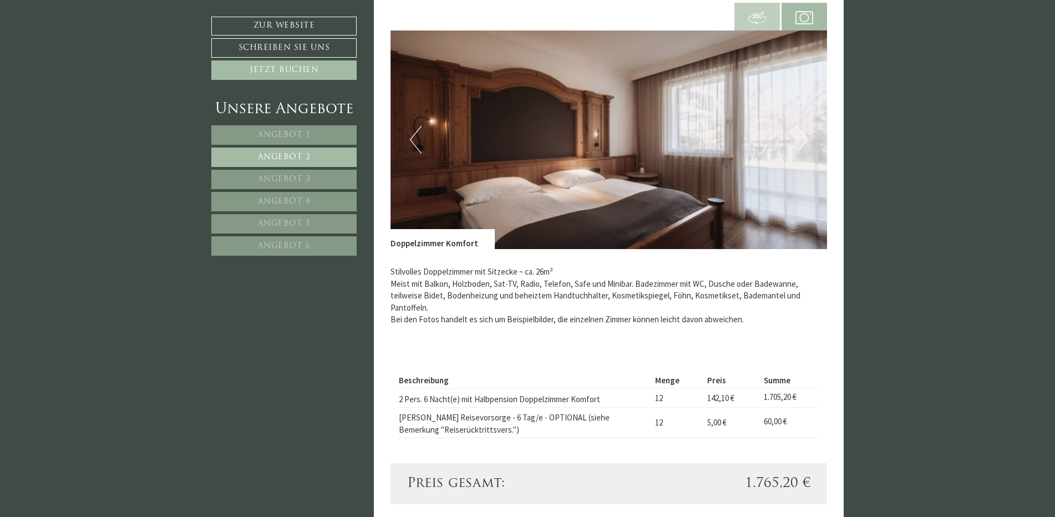
click at [290, 175] on span "Angebot 3" at bounding box center [284, 179] width 53 height 8
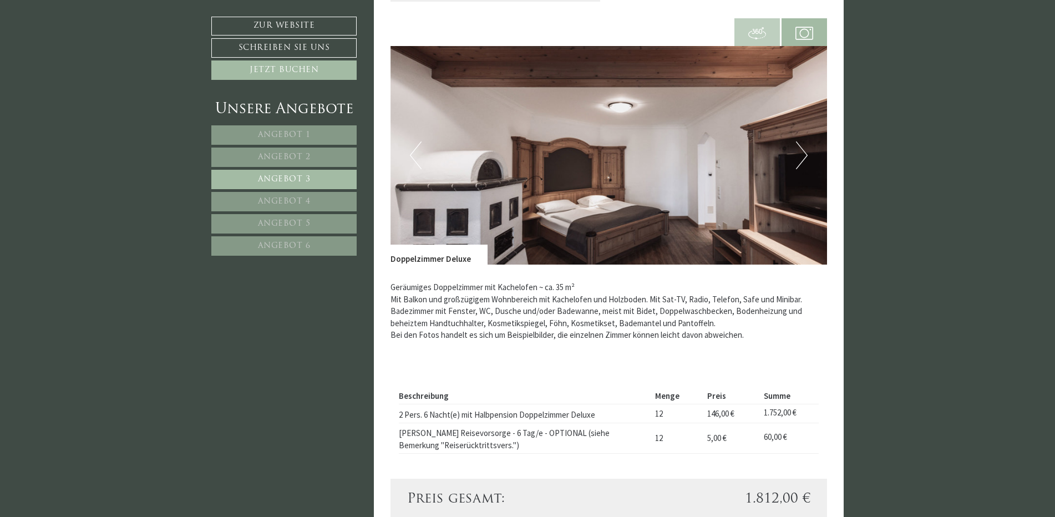
scroll to position [938, 0]
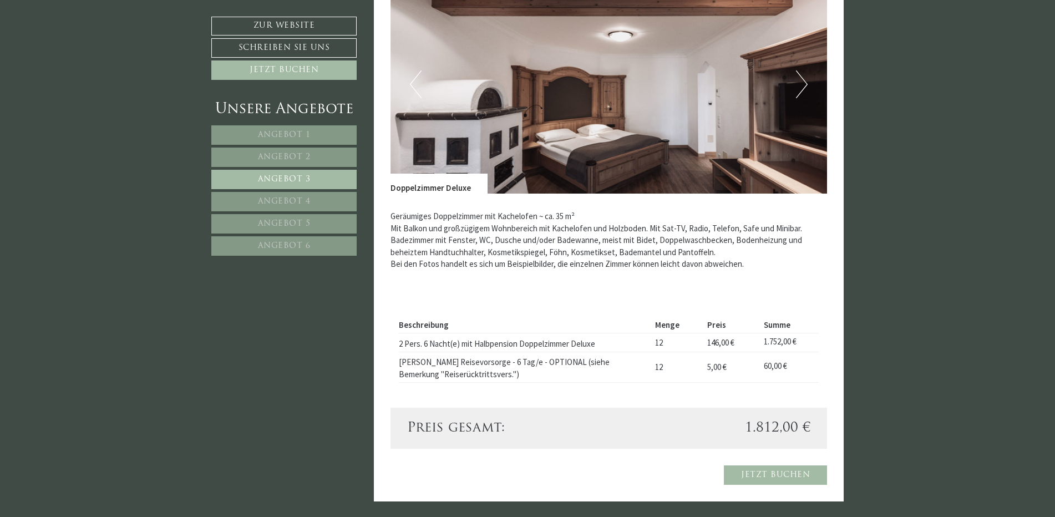
click at [302, 201] on span "Angebot 4" at bounding box center [284, 201] width 53 height 8
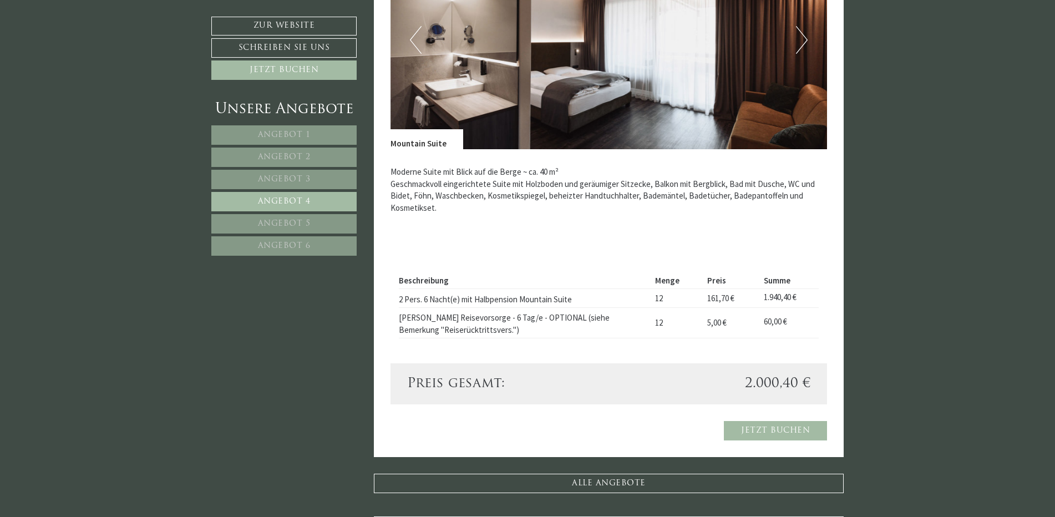
scroll to position [994, 0]
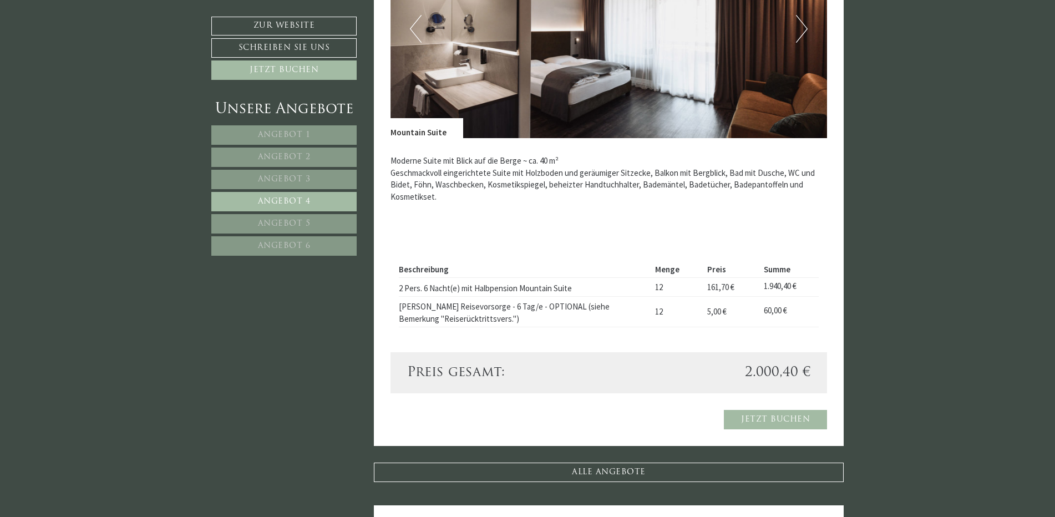
click at [311, 227] on link "Angebot 5" at bounding box center [283, 223] width 145 height 19
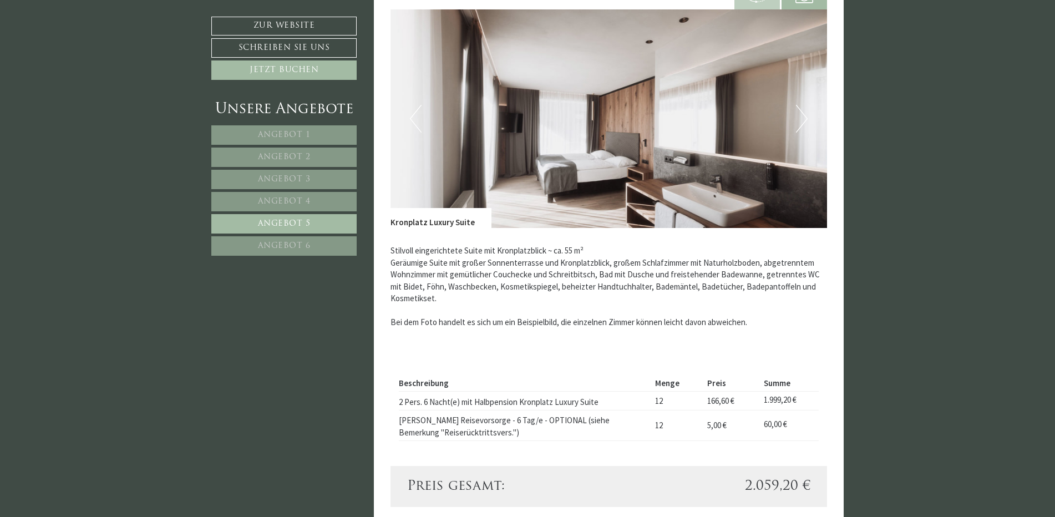
scroll to position [938, 0]
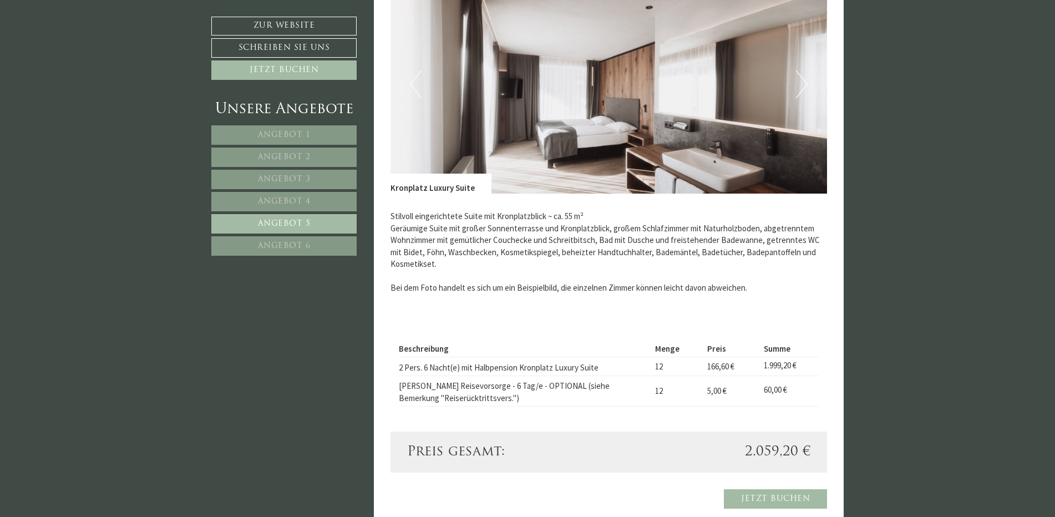
click at [313, 238] on link "Angebot 6" at bounding box center [283, 245] width 145 height 19
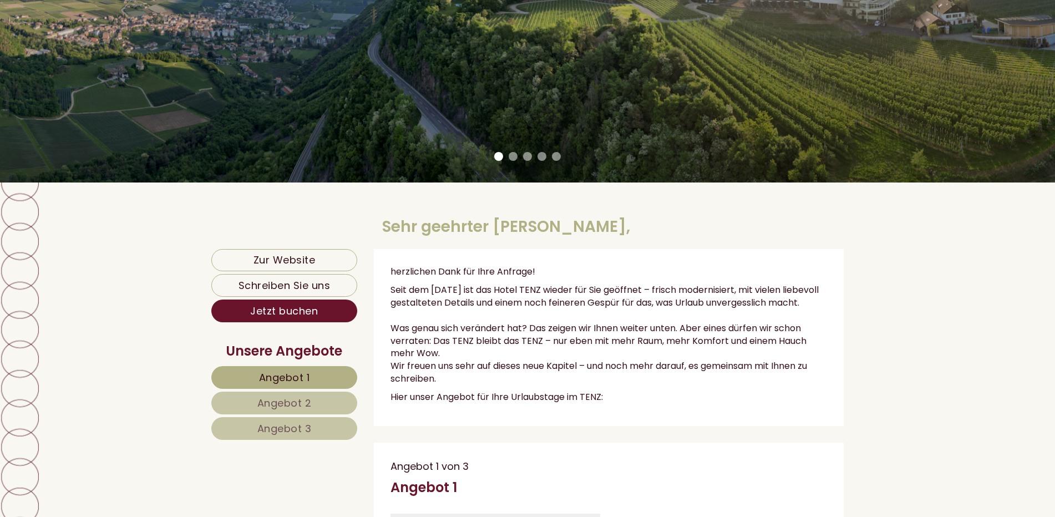
scroll to position [333, 0]
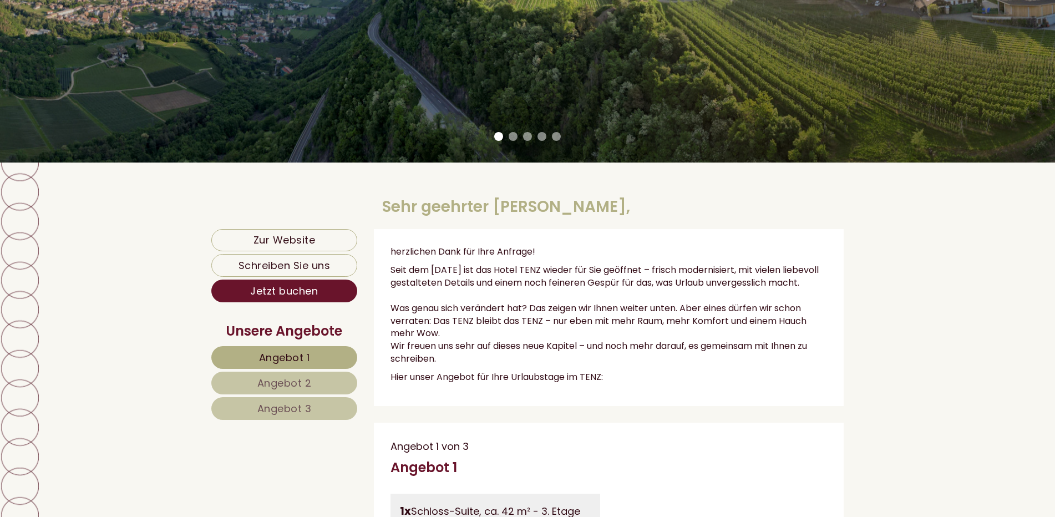
click at [287, 355] on span "Angebot 1" at bounding box center [284, 357] width 51 height 14
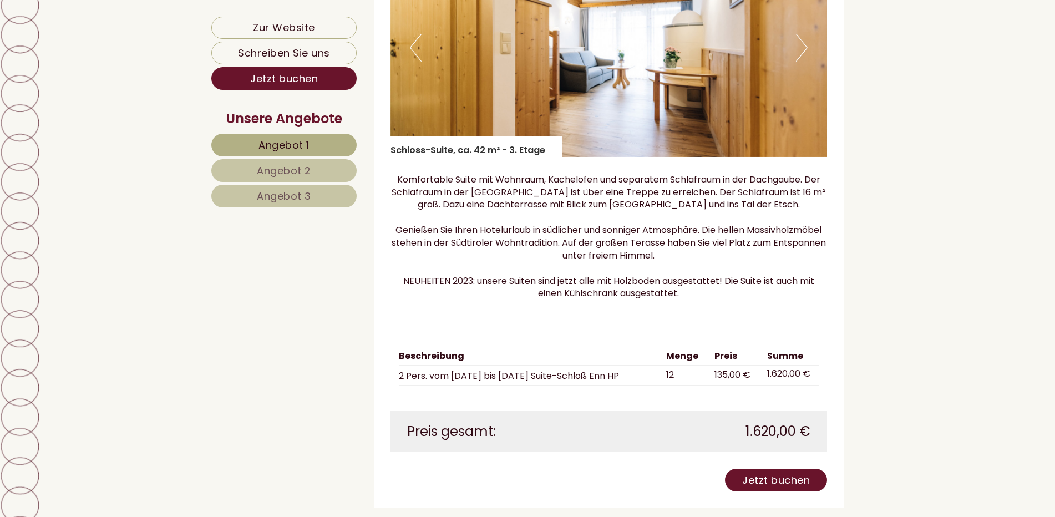
scroll to position [1045, 0]
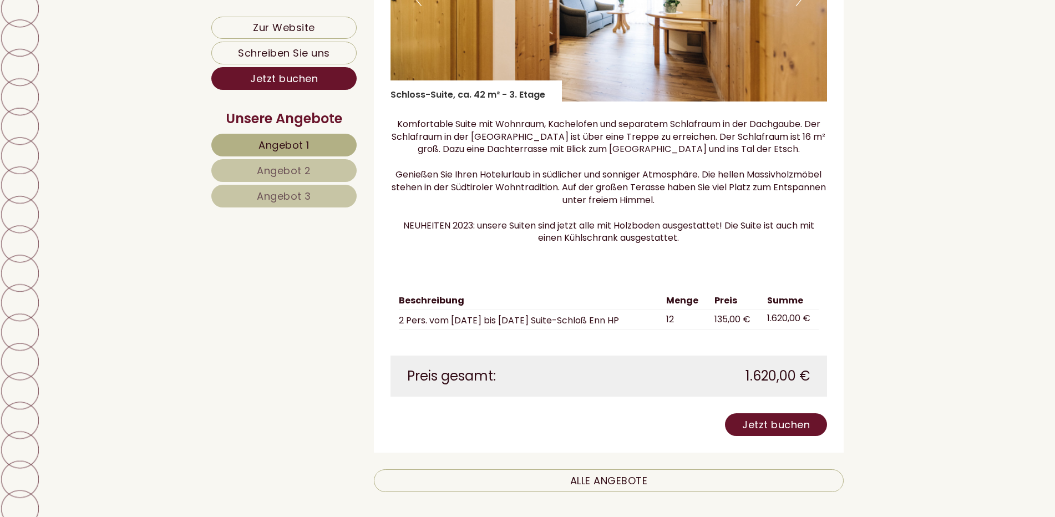
click at [272, 167] on span "Angebot 2" at bounding box center [284, 171] width 54 height 14
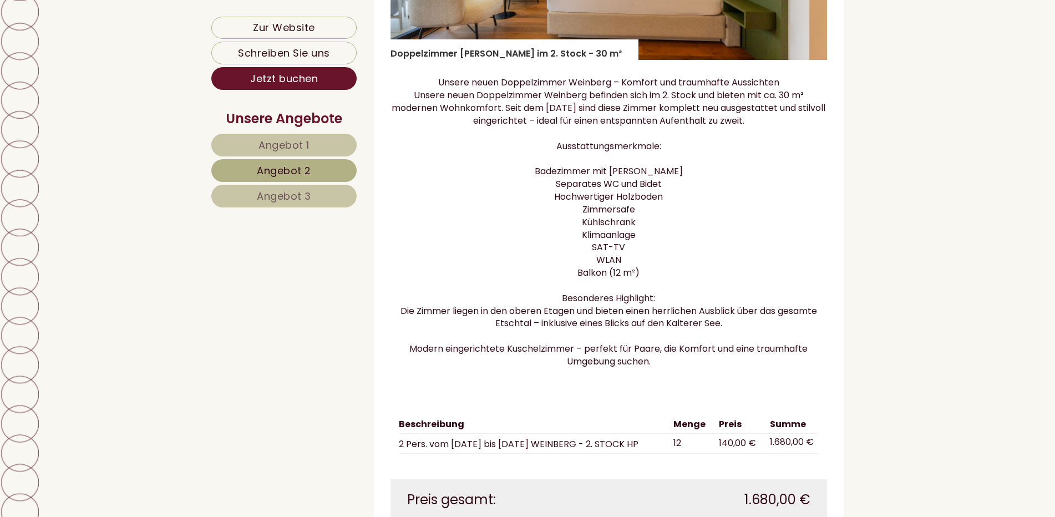
scroll to position [1156, 0]
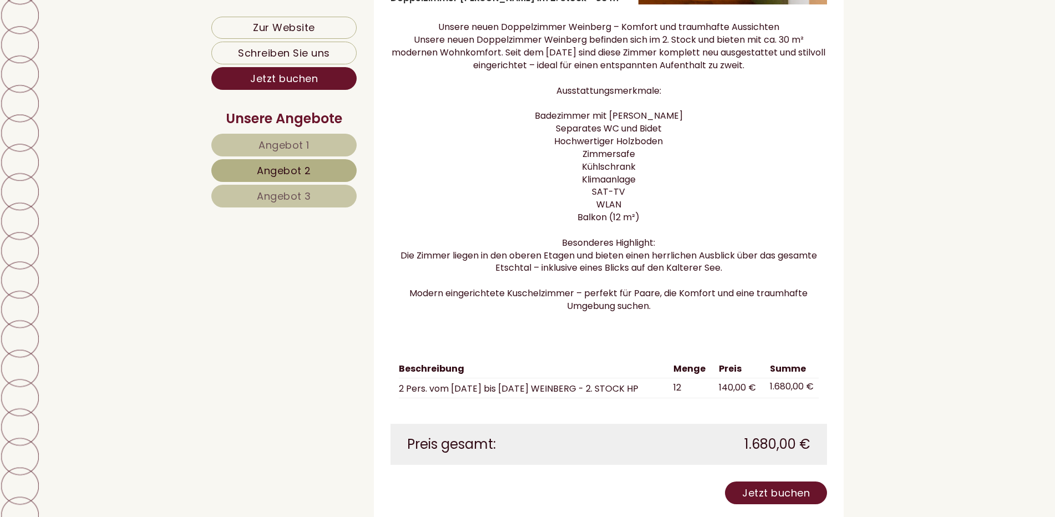
click at [257, 189] on span "Angebot 3" at bounding box center [284, 196] width 54 height 14
